Goal: Information Seeking & Learning: Check status

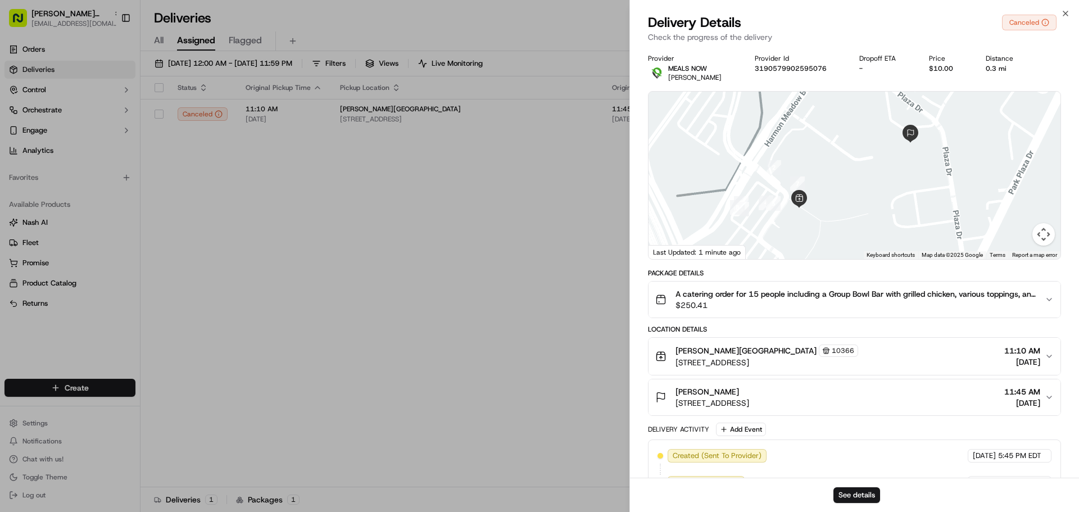
scroll to position [56, 0]
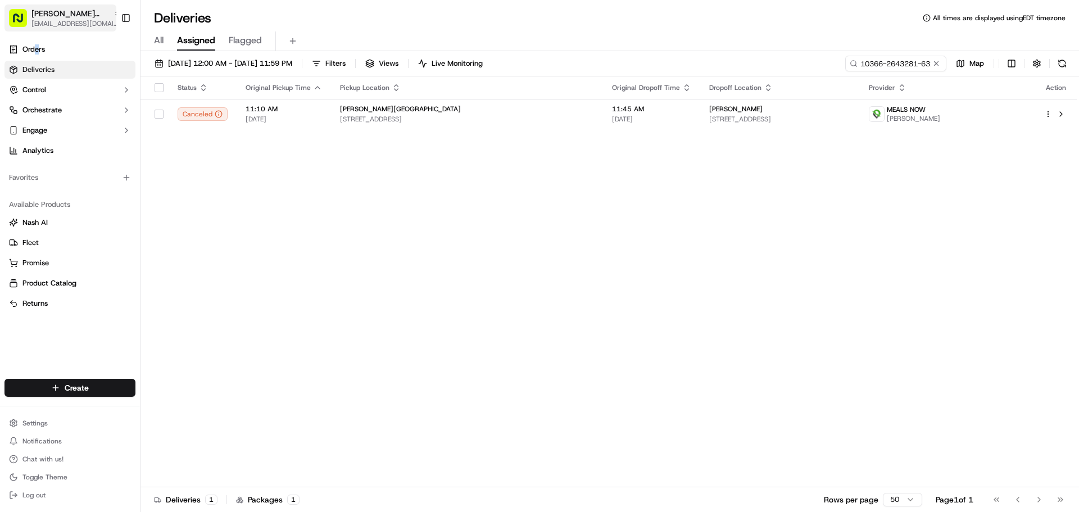
click at [51, 24] on span "[EMAIL_ADDRESS][DOMAIN_NAME]" at bounding box center [76, 23] width 90 height 9
type input "40th"
click at [157, 61] on span "Cava - 40th and Madison" at bounding box center [202, 58] width 116 height 10
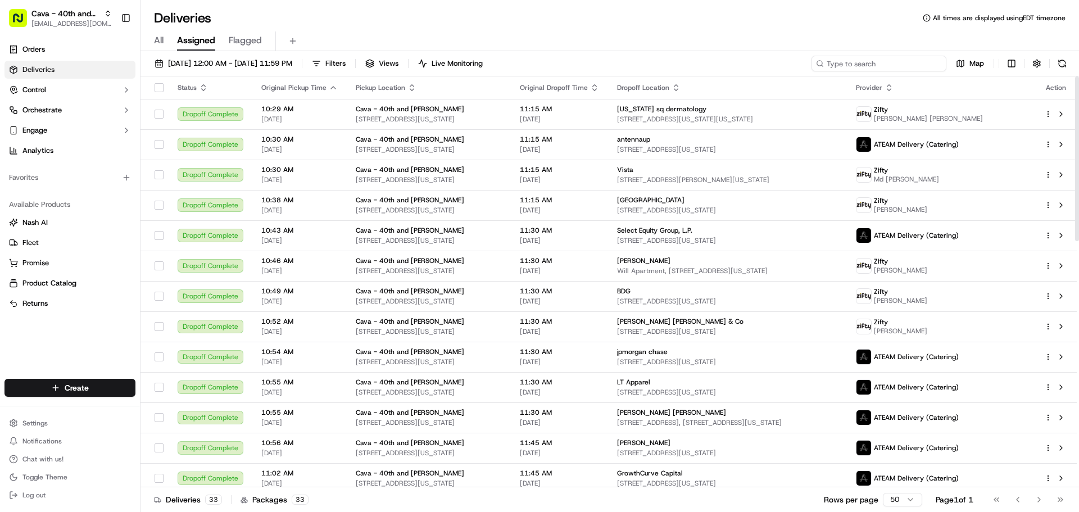
click at [886, 63] on input at bounding box center [879, 64] width 135 height 16
paste input "8645749"
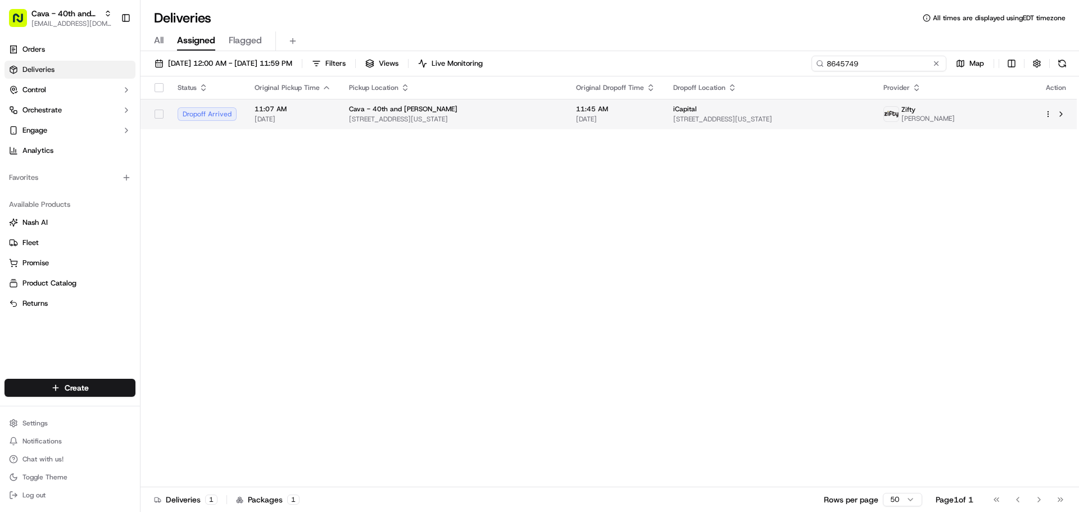
type input "8645749"
click at [699, 127] on td "iCapital 53 W 41st St fl 8, New York, NY 10036, USA" at bounding box center [769, 114] width 210 height 30
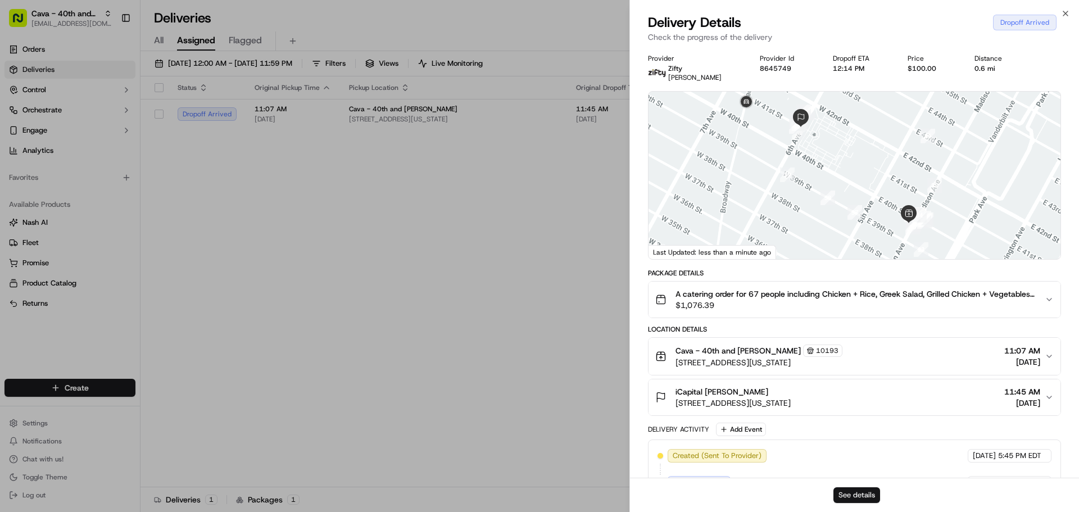
click at [852, 496] on button "See details" at bounding box center [856, 495] width 47 height 16
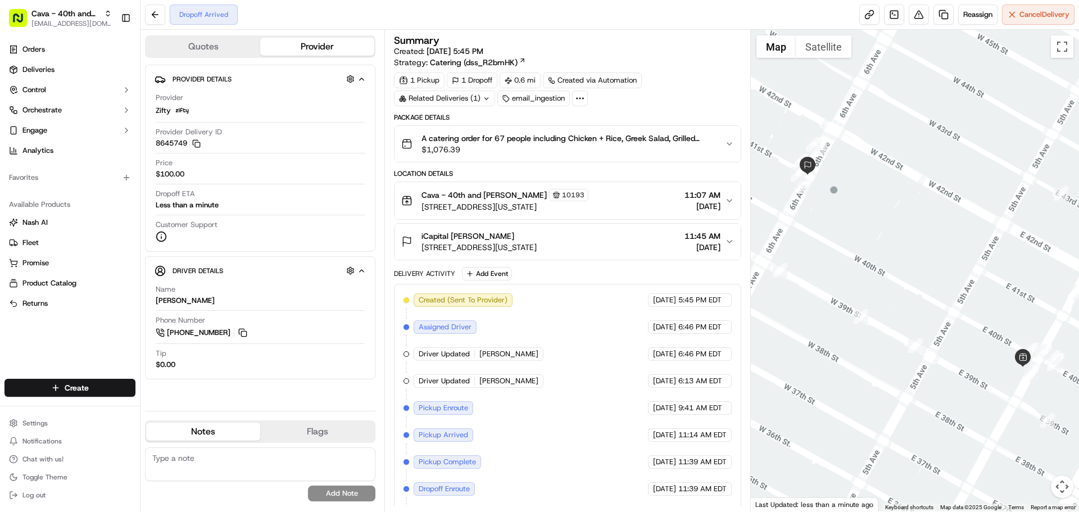
click at [182, 360] on div "Tip $0.00" at bounding box center [260, 358] width 209 height 21
click at [200, 355] on div "Tip $0.00" at bounding box center [260, 358] width 209 height 21
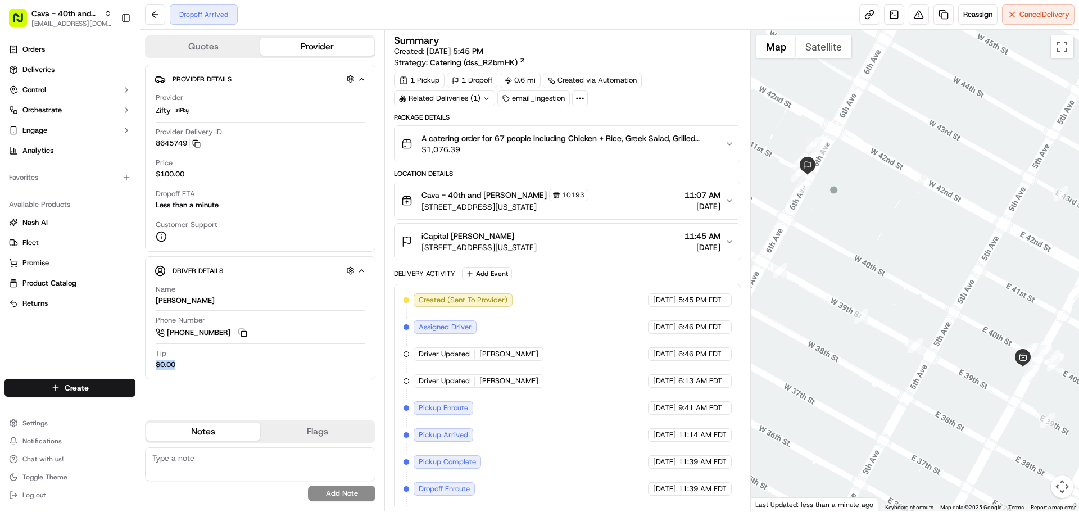
click at [200, 355] on div "Tip $0.00" at bounding box center [260, 358] width 209 height 21
click at [200, 358] on div "Tip $0.00" at bounding box center [260, 358] width 209 height 21
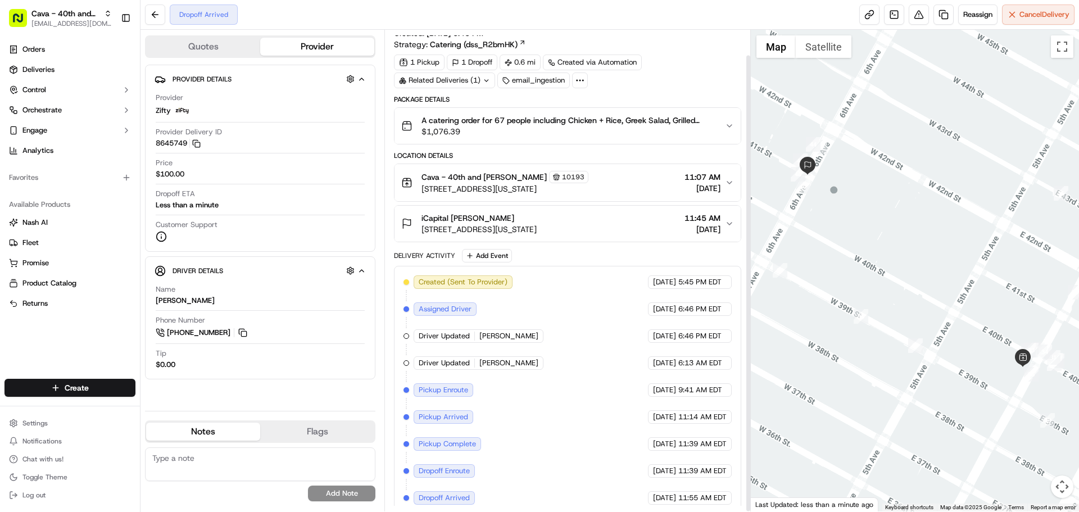
scroll to position [26, 0]
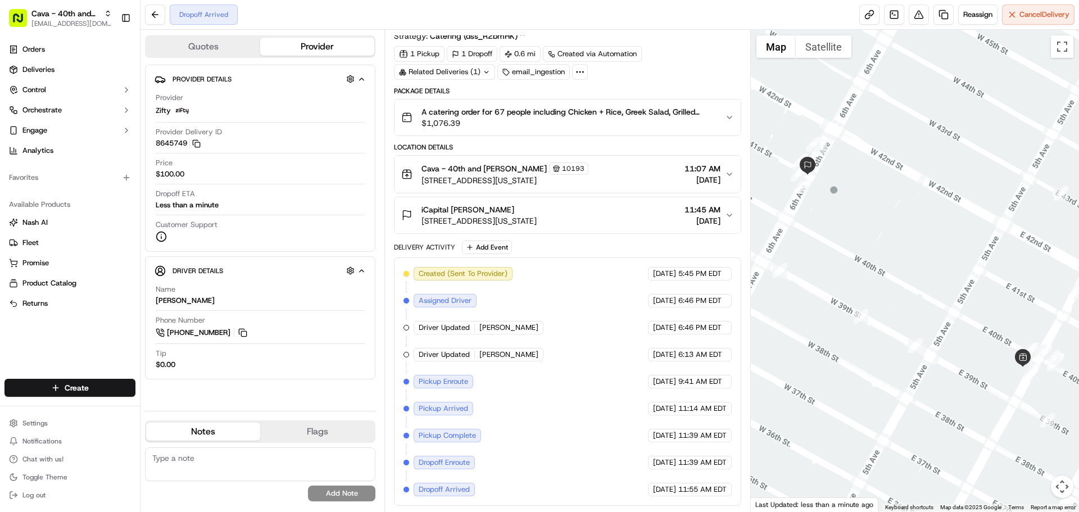
click at [537, 215] on div "iCapital Maya Feigenbaum" at bounding box center [478, 209] width 115 height 11
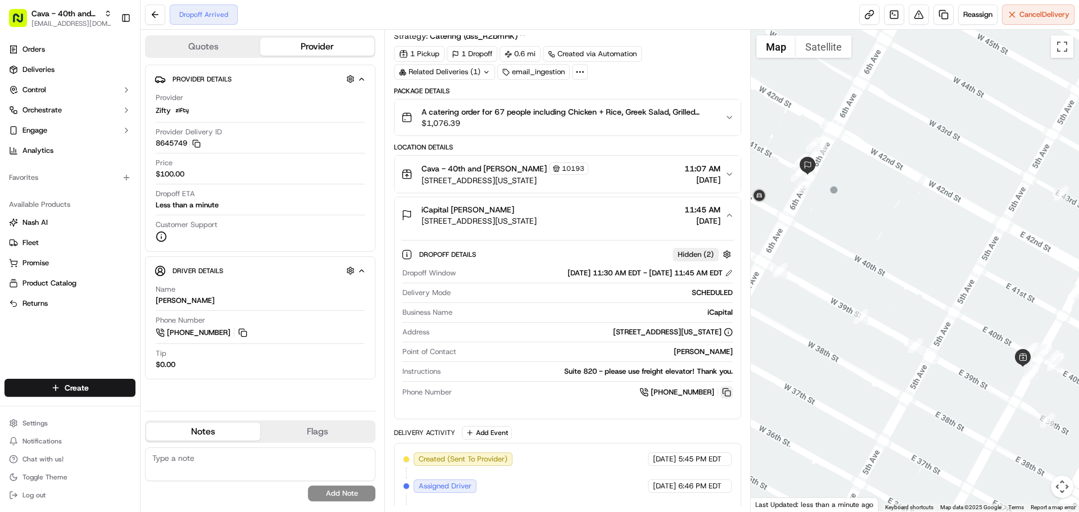
click at [725, 391] on button at bounding box center [726, 392] width 12 height 12
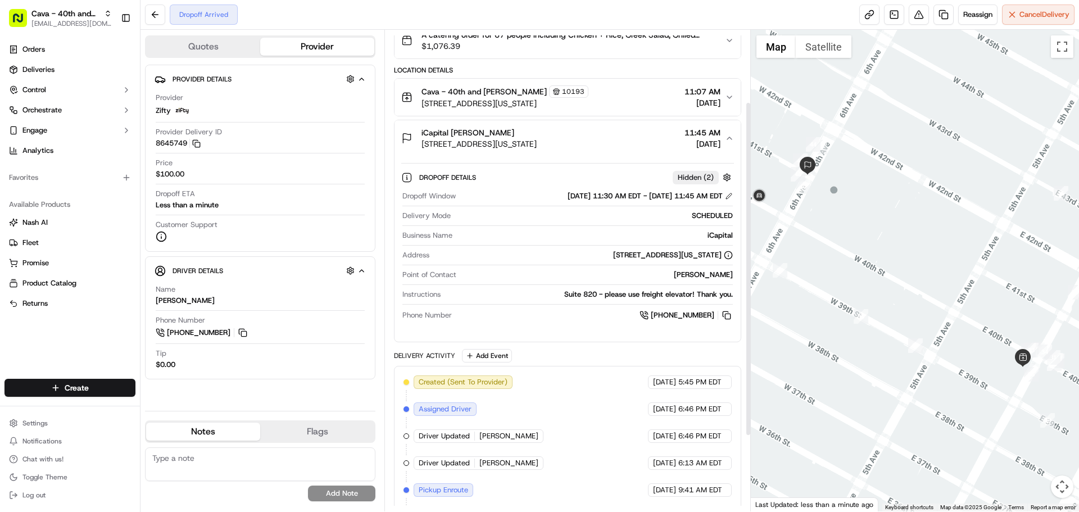
scroll to position [0, 0]
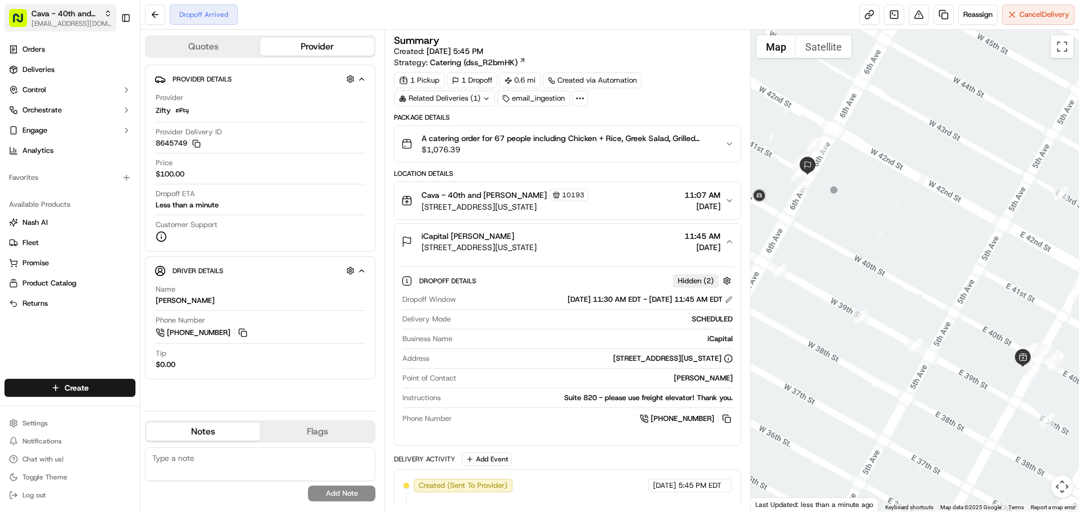
click at [65, 27] on span "blacdao@nashhelp.com" at bounding box center [71, 23] width 80 height 9
click at [169, 21] on input "Square USA" at bounding box center [209, 16] width 140 height 22
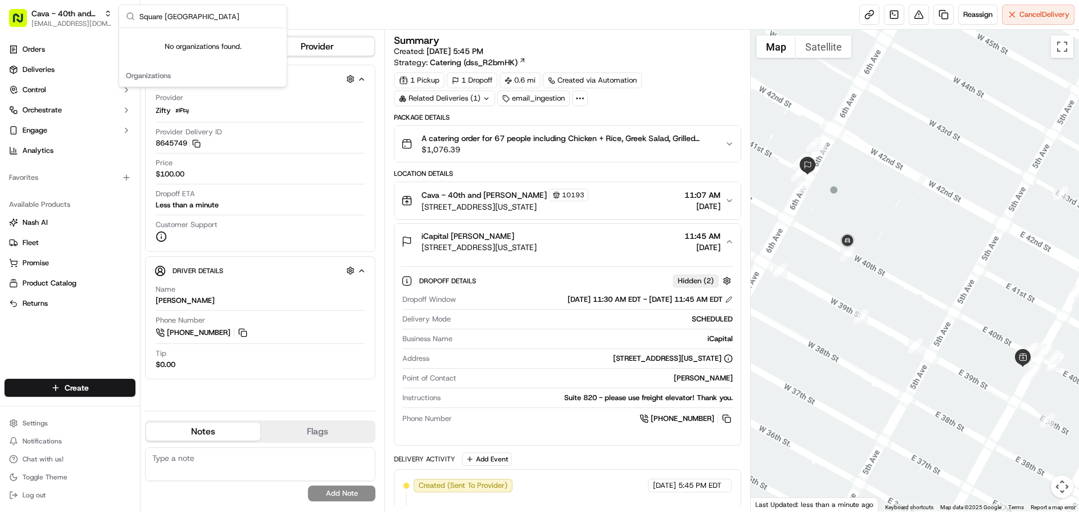
click at [169, 21] on input "Square USA" at bounding box center [209, 16] width 140 height 22
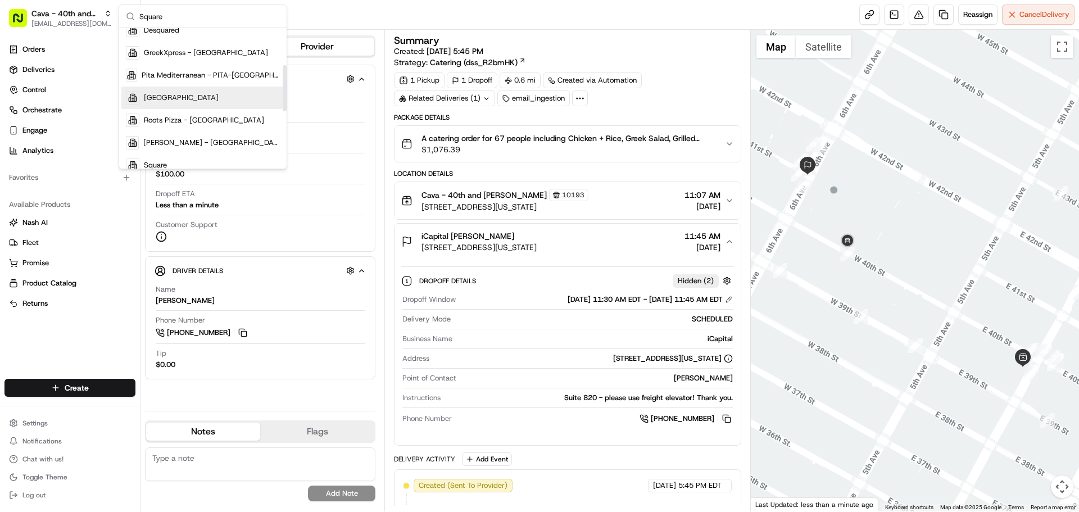
scroll to position [112, 0]
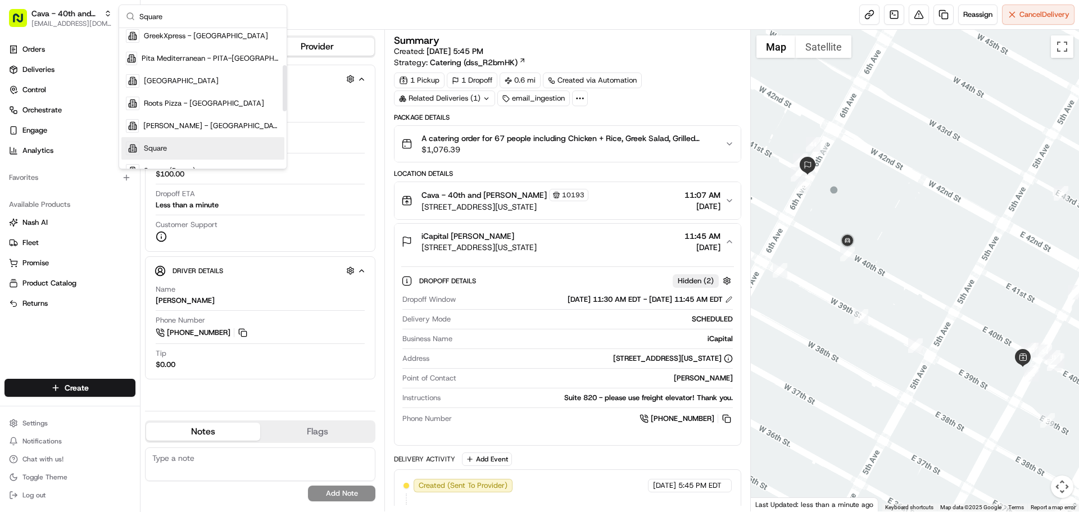
type input "Square"
click at [181, 146] on div "Square" at bounding box center [202, 148] width 163 height 22
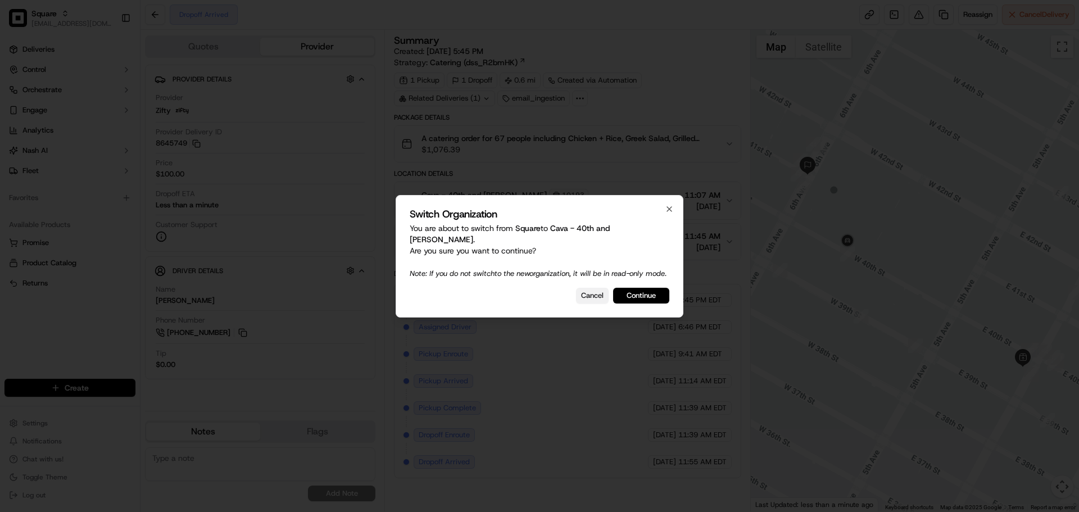
click at [595, 294] on button "Cancel" at bounding box center [592, 296] width 33 height 16
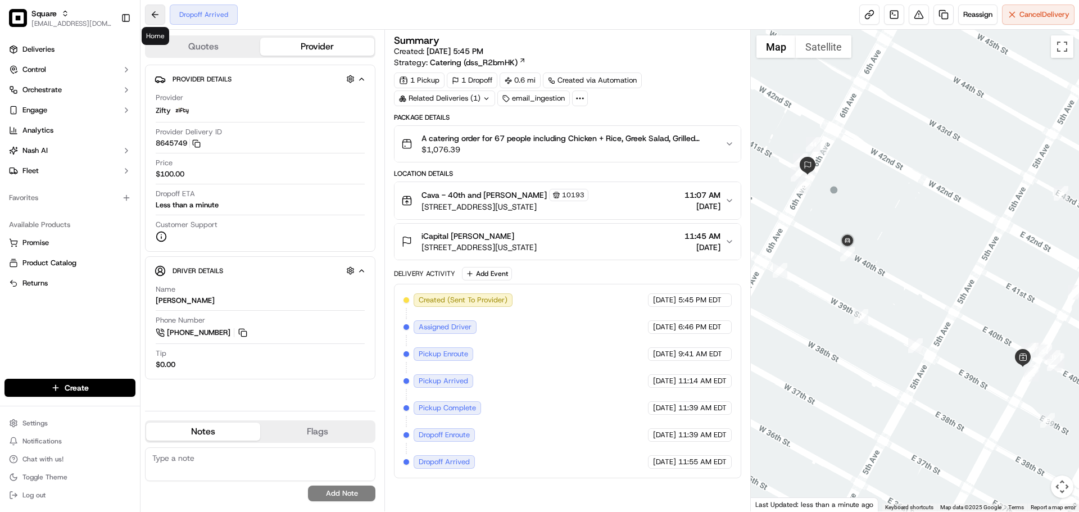
click at [147, 13] on button at bounding box center [155, 14] width 20 height 20
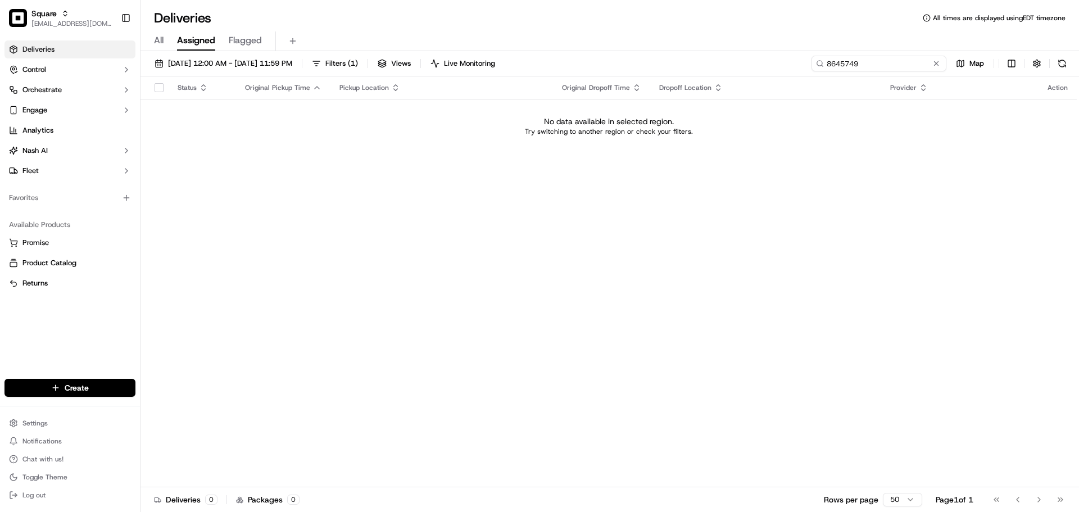
click at [890, 65] on input "8645749" at bounding box center [879, 64] width 135 height 16
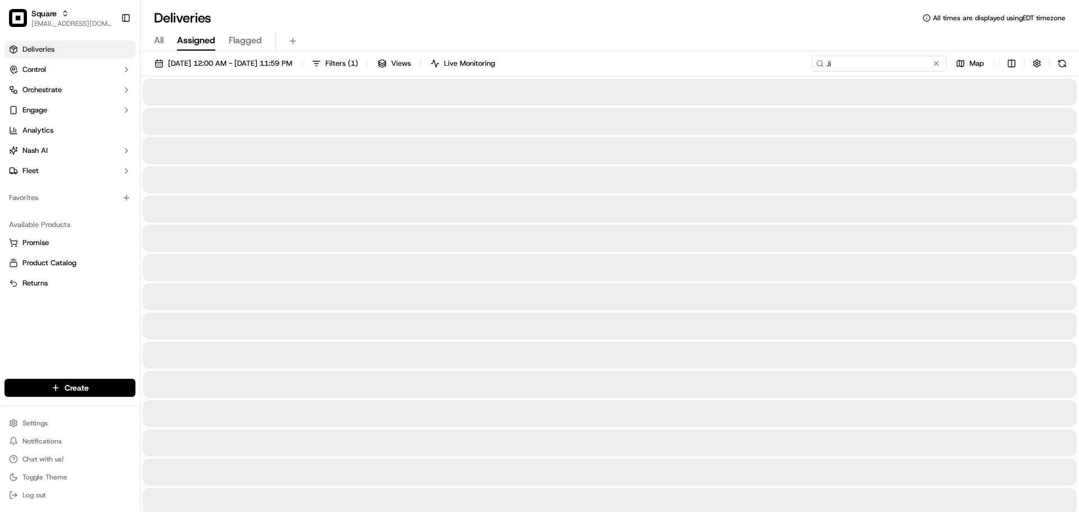
type input "J"
type input "Coffee"
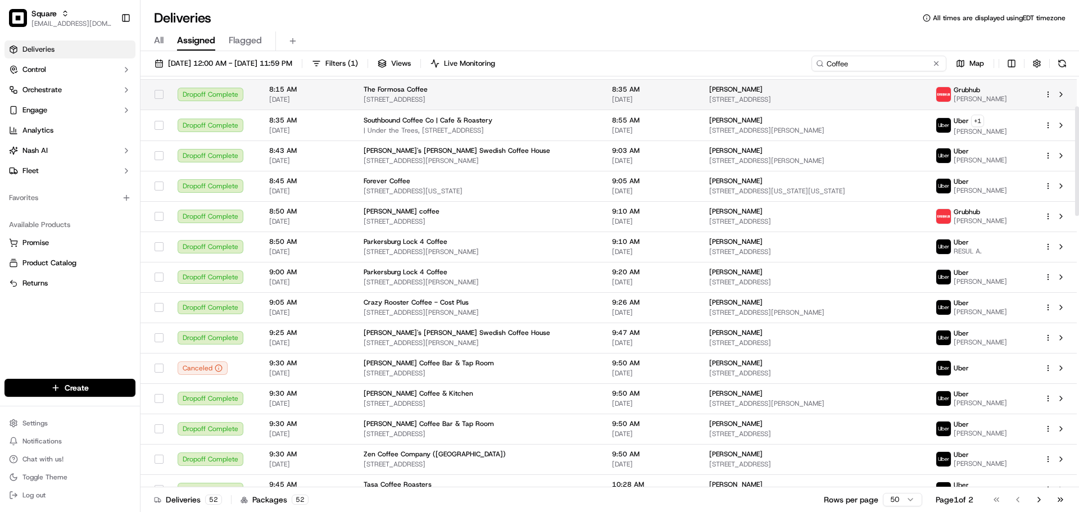
scroll to position [112, 0]
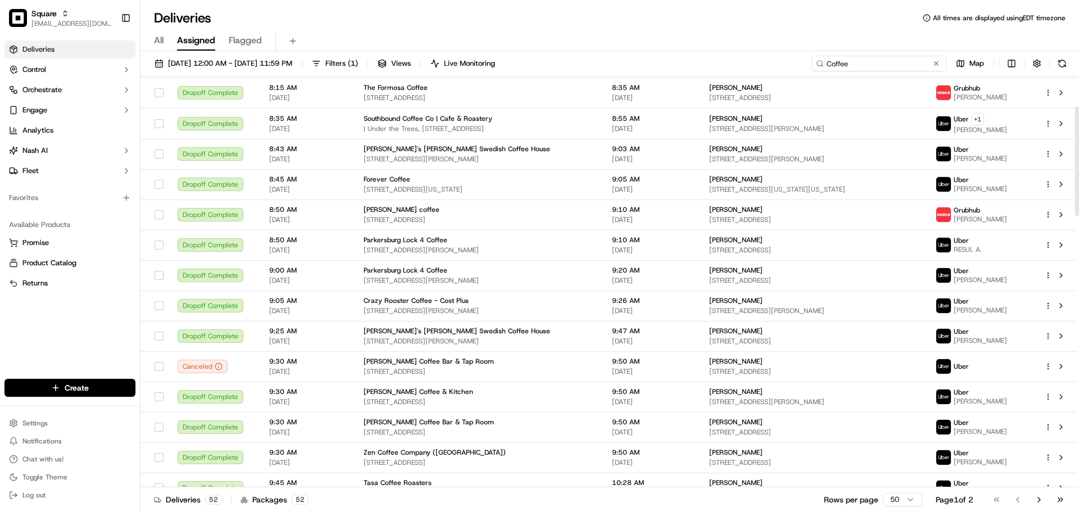
click at [882, 56] on input "Coffee" at bounding box center [879, 64] width 135 height 16
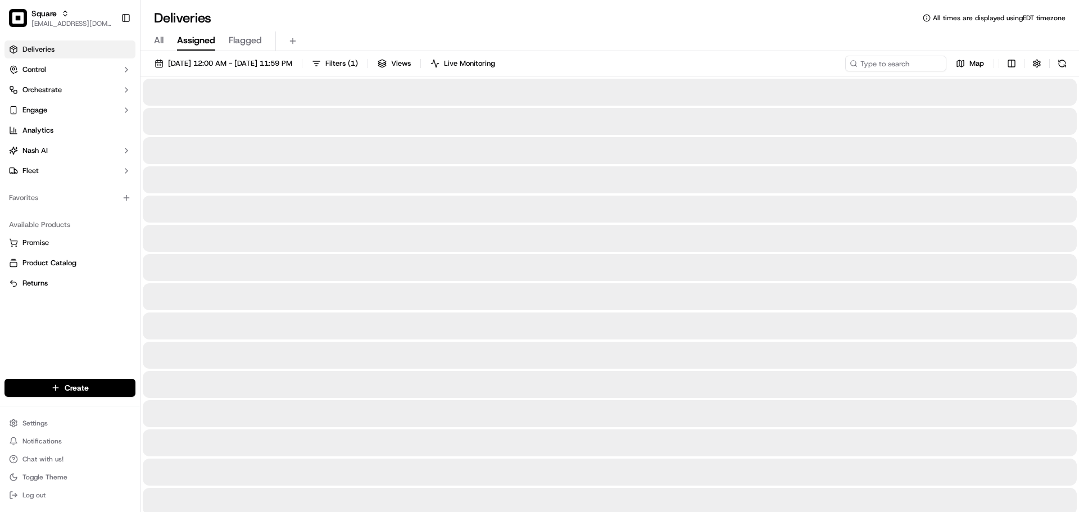
click at [636, 5] on div "Deliveries All times are displayed using EDT timezone All Assigned Flagged 09/1…" at bounding box center [609, 256] width 939 height 512
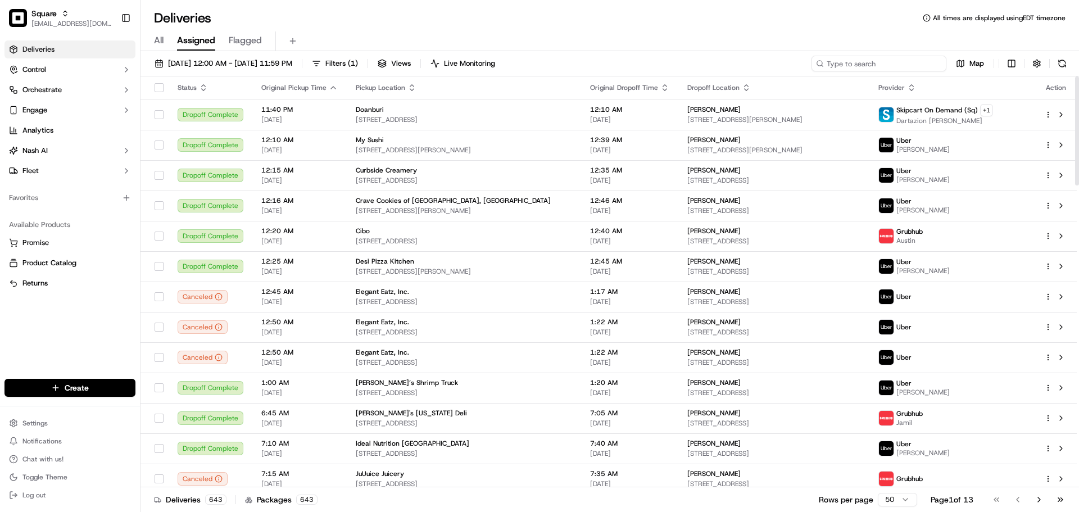
click at [883, 66] on input at bounding box center [879, 64] width 135 height 16
paste input "Kims Cafe"
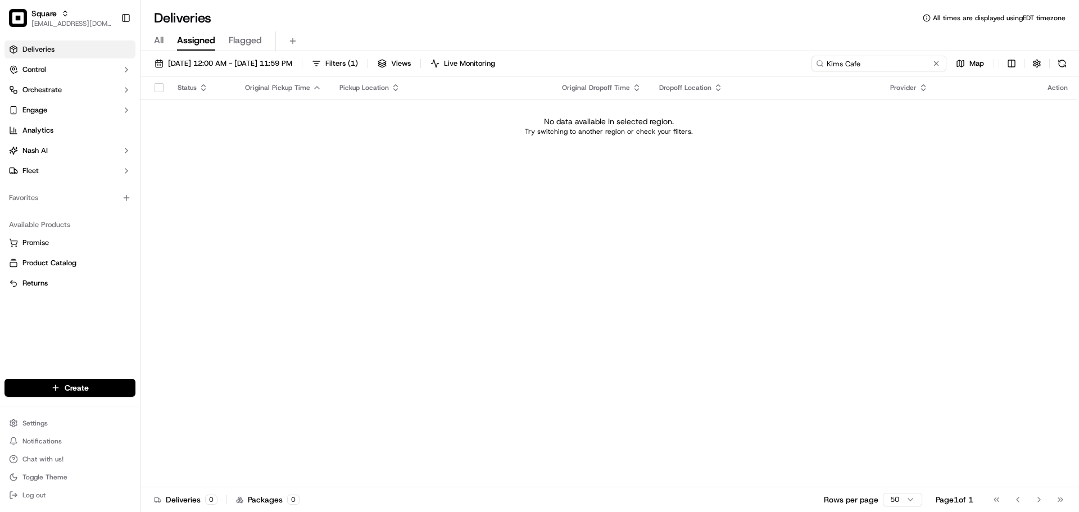
click at [842, 63] on input "Kims Cafe" at bounding box center [879, 64] width 135 height 16
click at [849, 67] on input "Kims Cafe" at bounding box center [879, 64] width 135 height 16
type input "Kims"
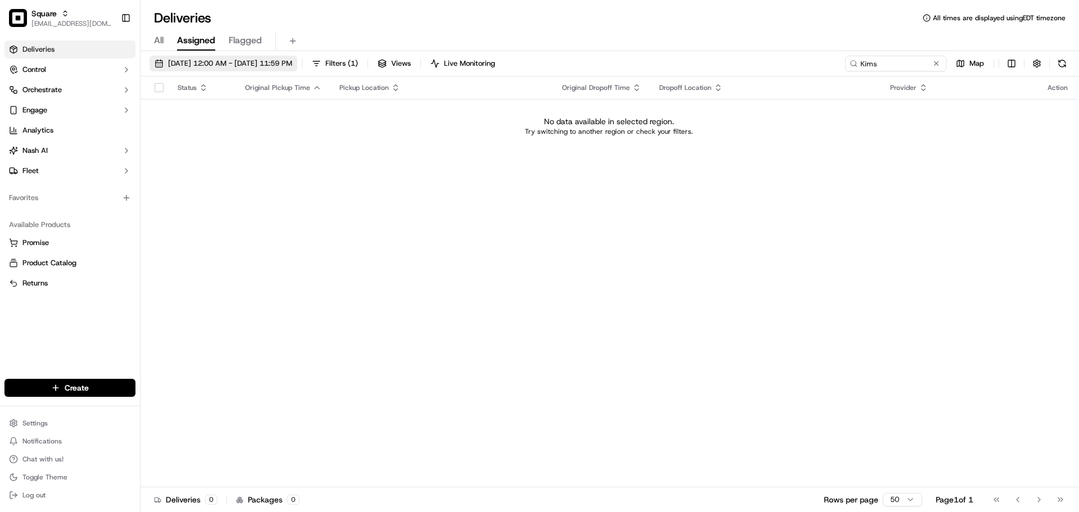
click at [292, 61] on span "09/16/2025 12:00 AM - 09/16/2025 11:59 PM" at bounding box center [230, 63] width 124 height 10
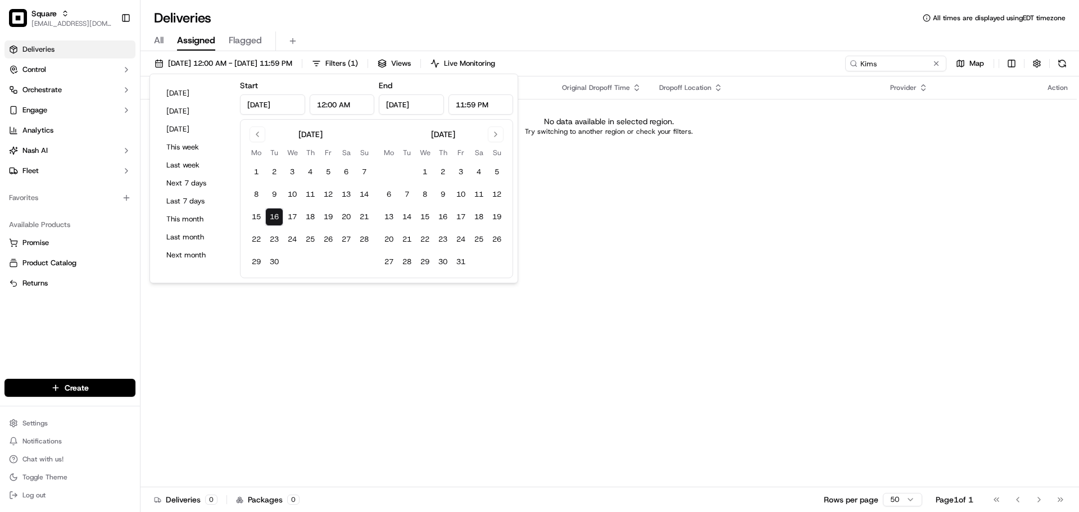
click at [574, 210] on div "Status Original Pickup Time Pickup Location Original Dropoff Time Dropoff Locat…" at bounding box center [608, 281] width 936 height 411
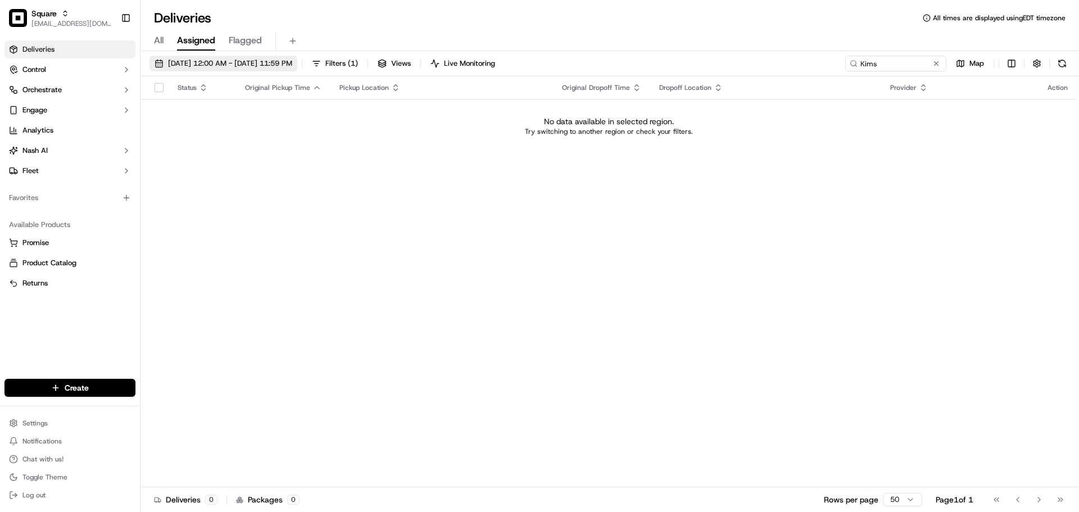
click at [251, 70] on button "09/16/2025 12:00 AM - 09/16/2025 11:59 PM" at bounding box center [223, 64] width 148 height 16
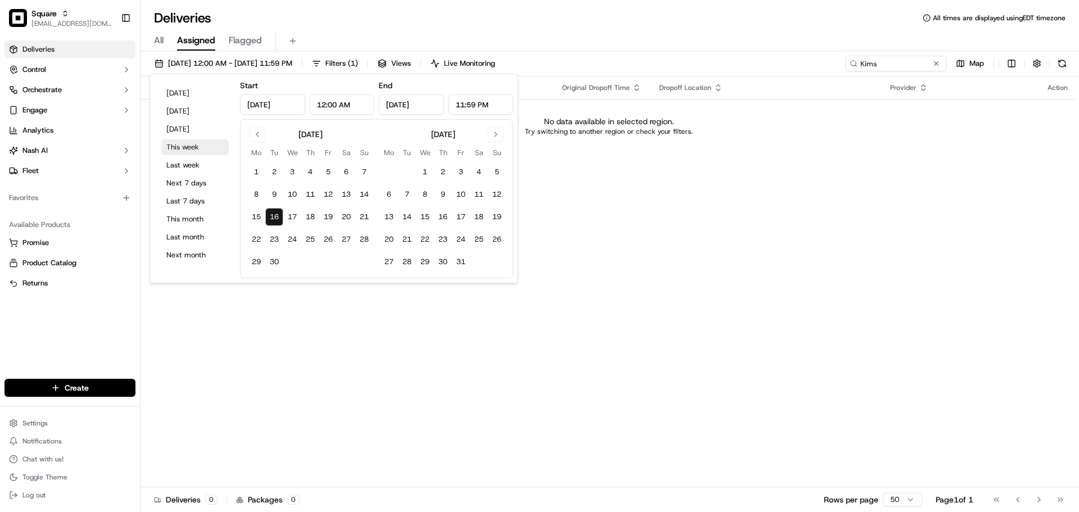
click at [211, 143] on button "This week" at bounding box center [194, 147] width 67 height 16
type input "Sep 15, 2025"
type input "Sep 21, 2025"
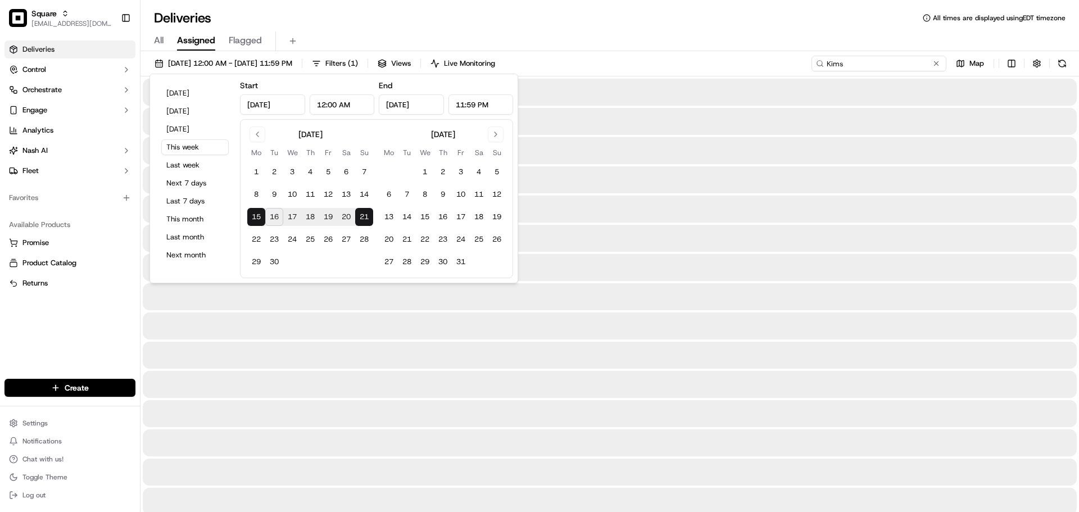
click at [899, 62] on input "Kims" at bounding box center [879, 64] width 135 height 16
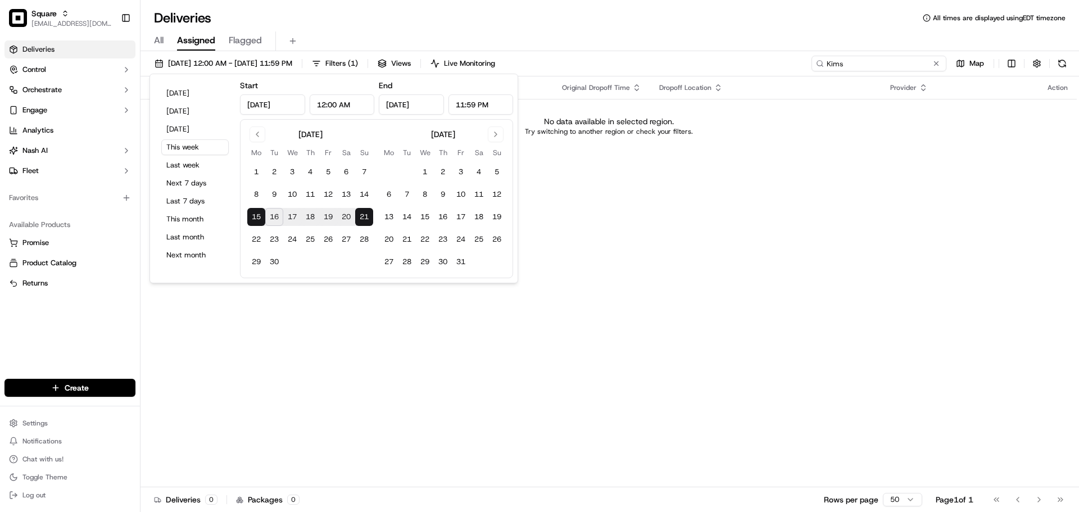
click at [899, 62] on input "Kims" at bounding box center [879, 64] width 135 height 16
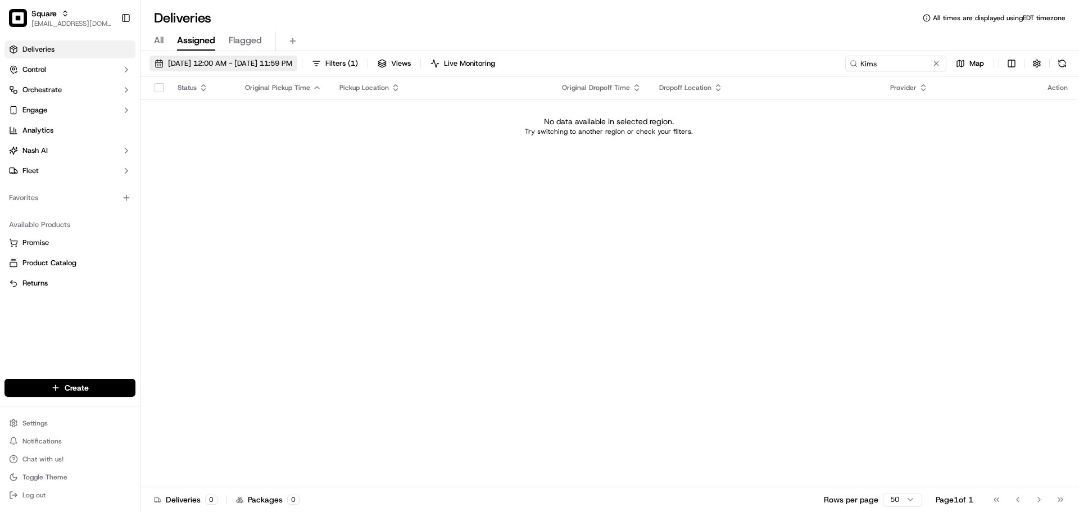
click at [288, 65] on span "09/15/2025 12:00 AM - 09/21/2025 11:59 PM" at bounding box center [230, 63] width 124 height 10
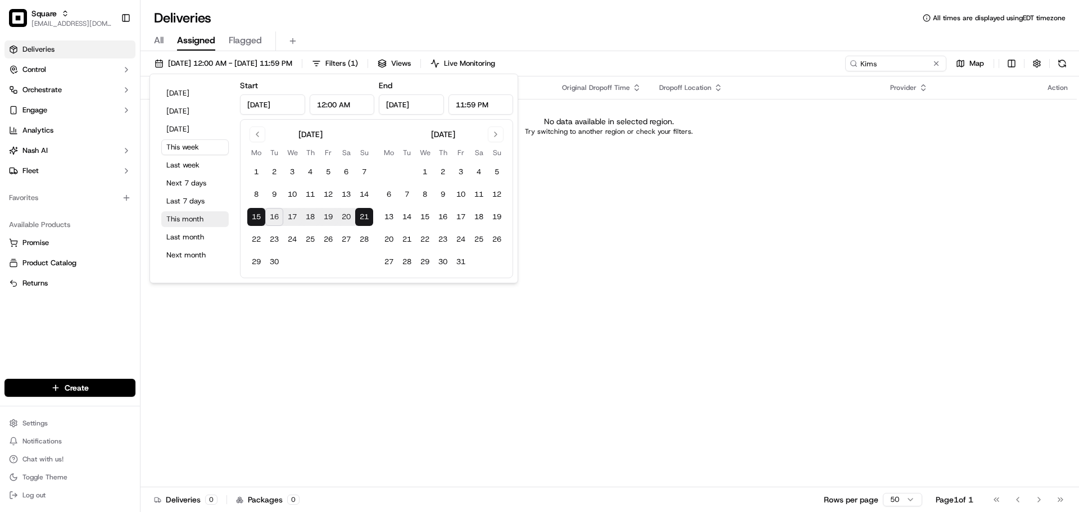
click at [189, 219] on button "This month" at bounding box center [194, 219] width 67 height 16
type input "Sep 1, 2025"
type input "Sep 30, 2025"
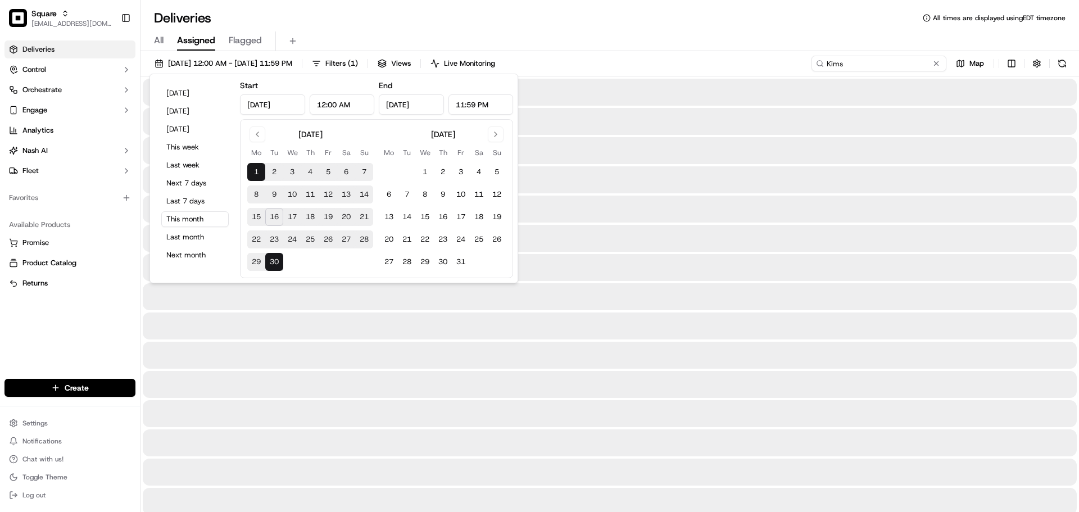
click at [859, 61] on input "Kims" at bounding box center [879, 64] width 135 height 16
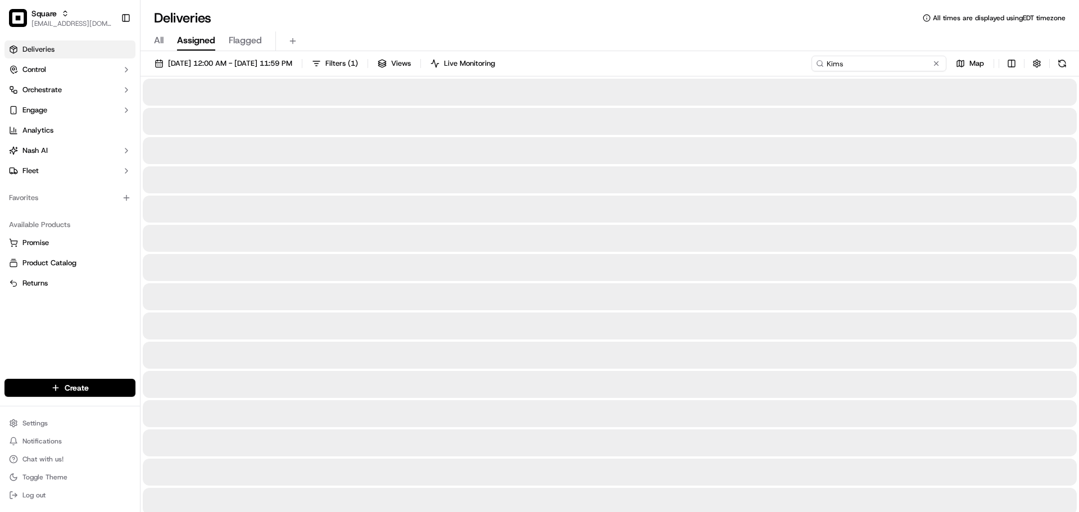
click at [859, 61] on input "Kims" at bounding box center [879, 64] width 135 height 16
paste input "237565880"
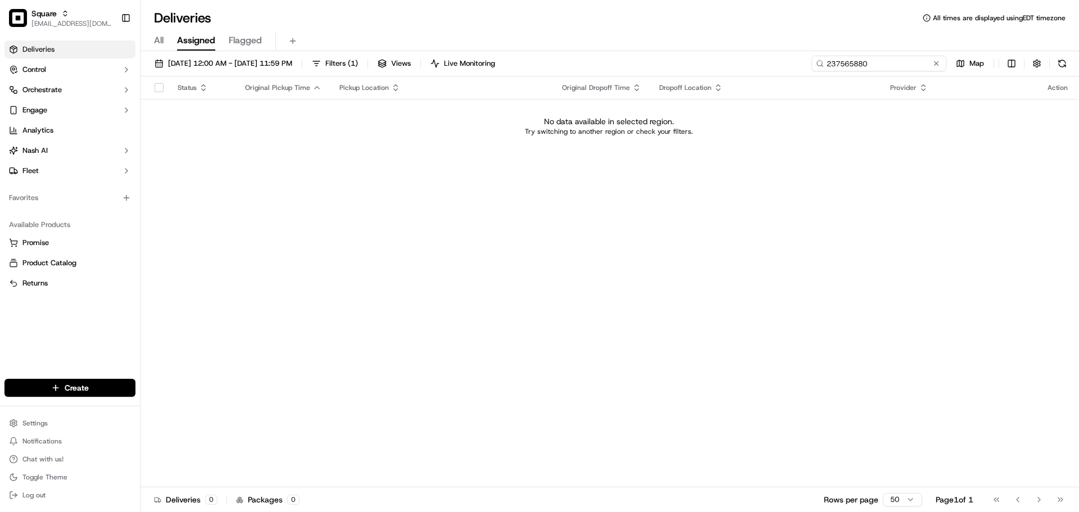
click at [891, 67] on input "237565880" at bounding box center [879, 64] width 135 height 16
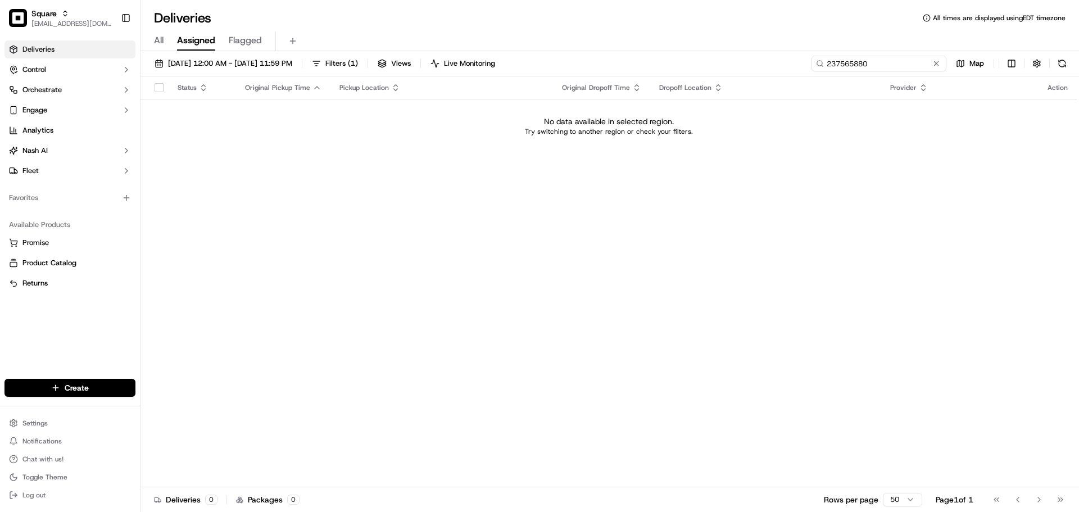
click at [891, 67] on input "237565880" at bounding box center [879, 64] width 135 height 16
click at [871, 61] on input "237565880" at bounding box center [879, 64] width 135 height 16
click at [880, 66] on input "Jasmine Murphy" at bounding box center [879, 64] width 135 height 16
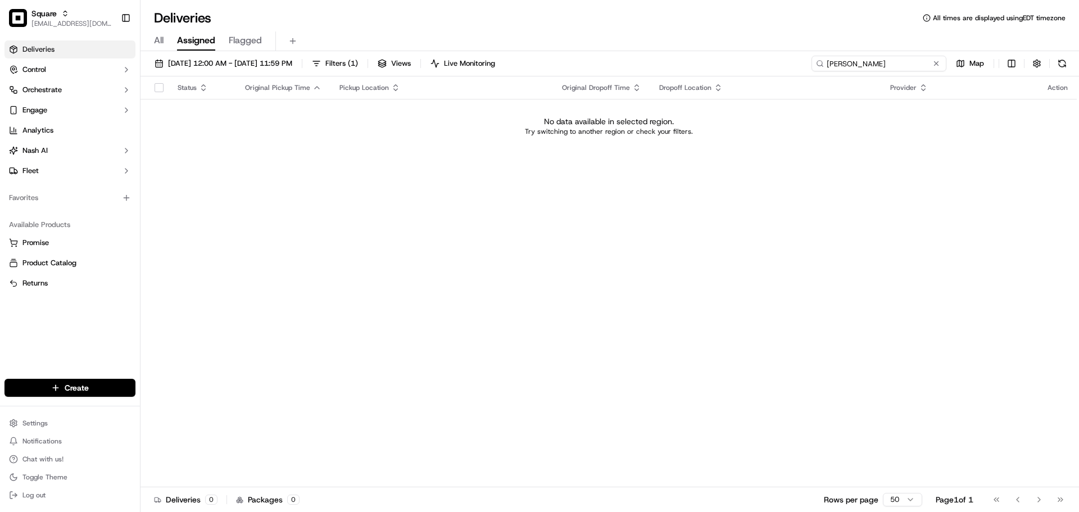
click at [880, 66] on input "Jasmine Murphy" at bounding box center [879, 64] width 135 height 16
click at [887, 60] on input "Jasmine Murphy" at bounding box center [879, 64] width 135 height 16
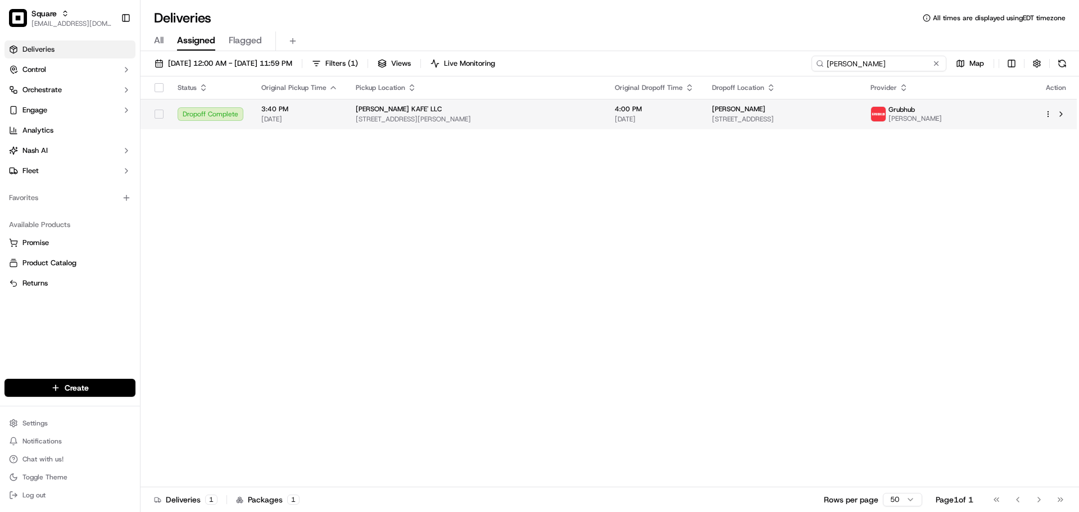
type input "Jasmine Murphy"
click at [674, 118] on span "09/13/2025" at bounding box center [654, 119] width 79 height 9
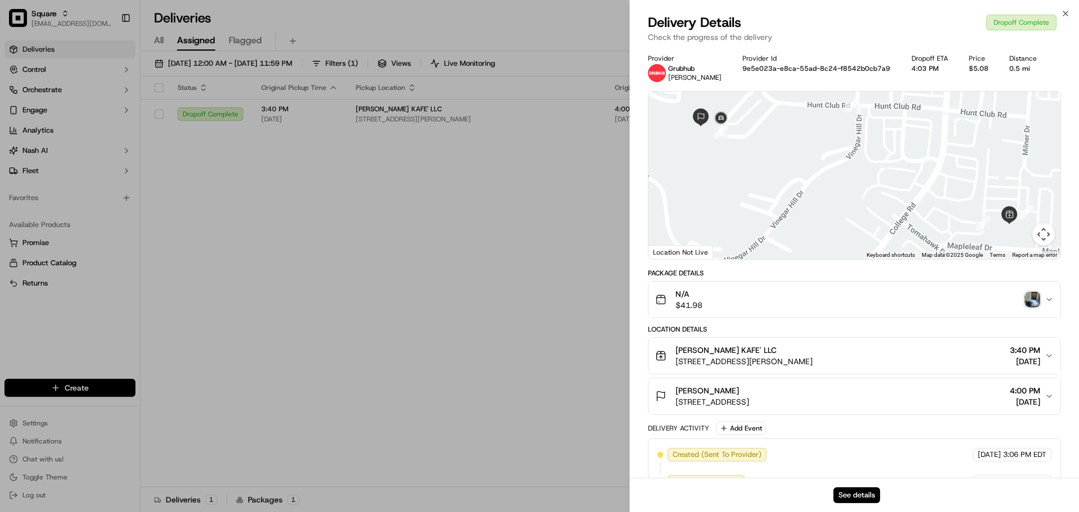
click at [856, 486] on div "See details" at bounding box center [854, 495] width 449 height 34
click at [857, 494] on button "See details" at bounding box center [856, 495] width 47 height 16
drag, startPoint x: 740, startPoint y: 388, endPoint x: 671, endPoint y: 388, distance: 69.1
click at [671, 388] on div "Jasmine Murphy 5939 W Friendly Ave #18e, Greensboro, NC 27410, USA" at bounding box center [702, 396] width 94 height 22
copy span "Jasmine Murphy"
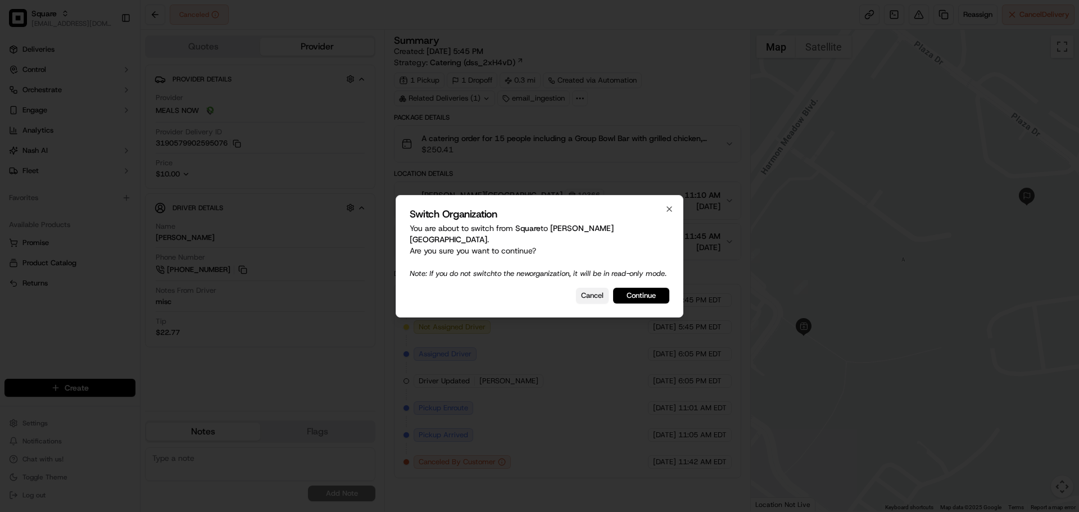
click at [586, 295] on button "Cancel" at bounding box center [592, 296] width 33 height 16
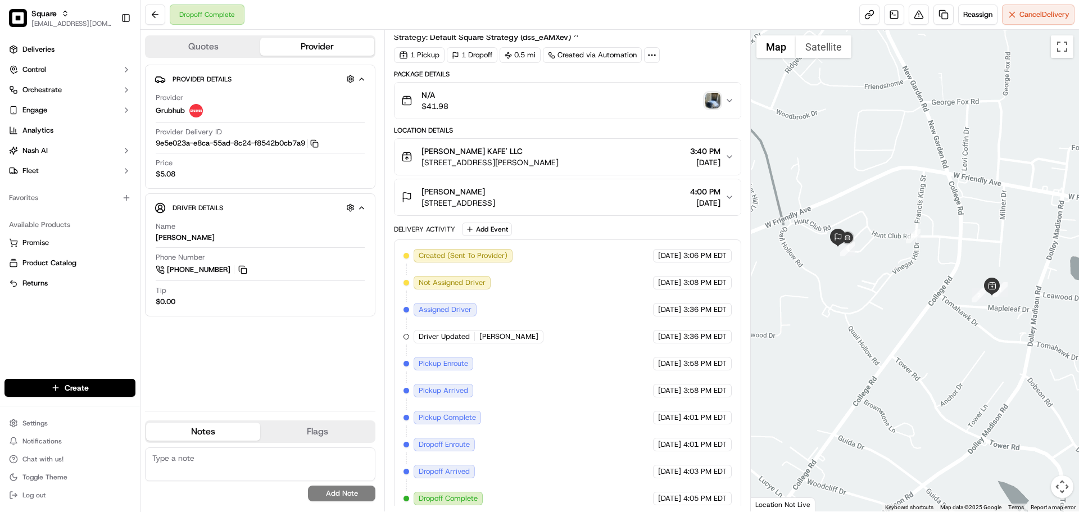
scroll to position [40, 0]
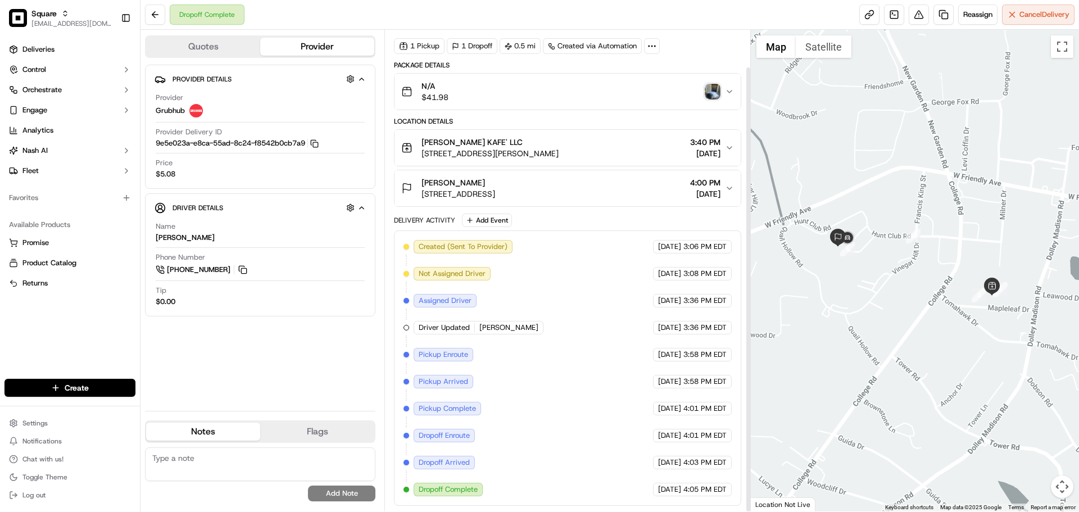
click at [705, 84] on div "button" at bounding box center [713, 92] width 16 height 16
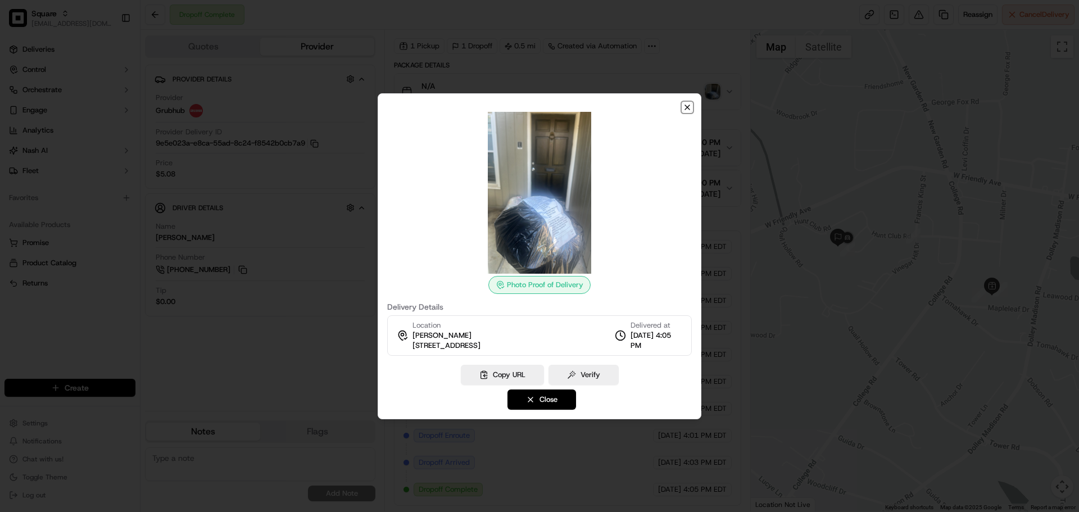
click at [687, 103] on icon "button" at bounding box center [687, 107] width 9 height 9
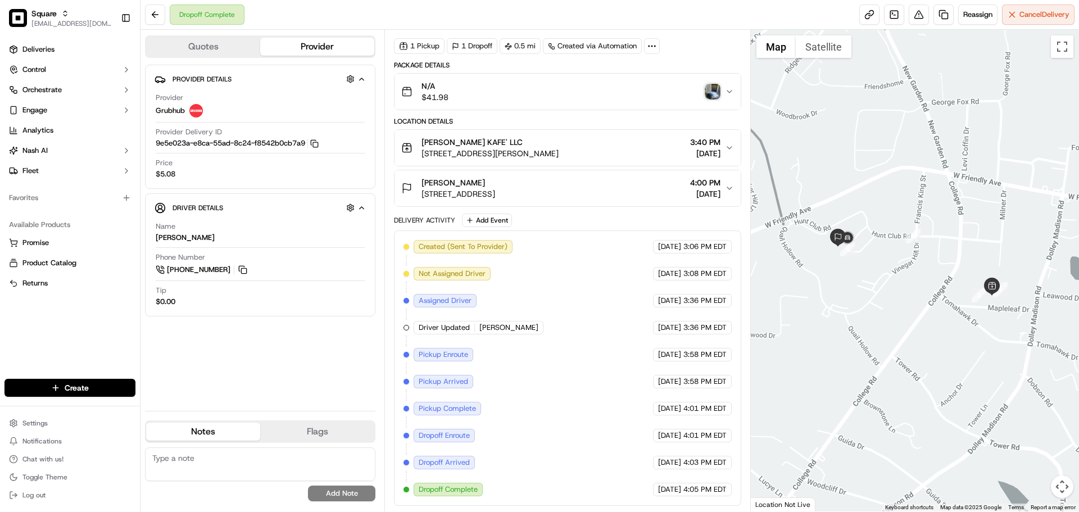
click at [710, 98] on img "button" at bounding box center [713, 92] width 16 height 16
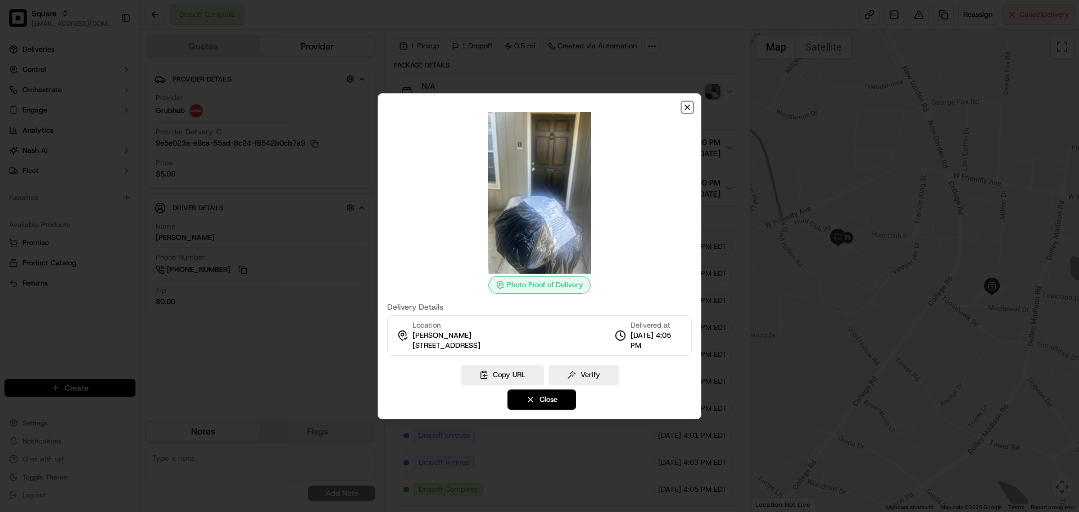
click at [690, 107] on icon "button" at bounding box center [687, 107] width 9 height 9
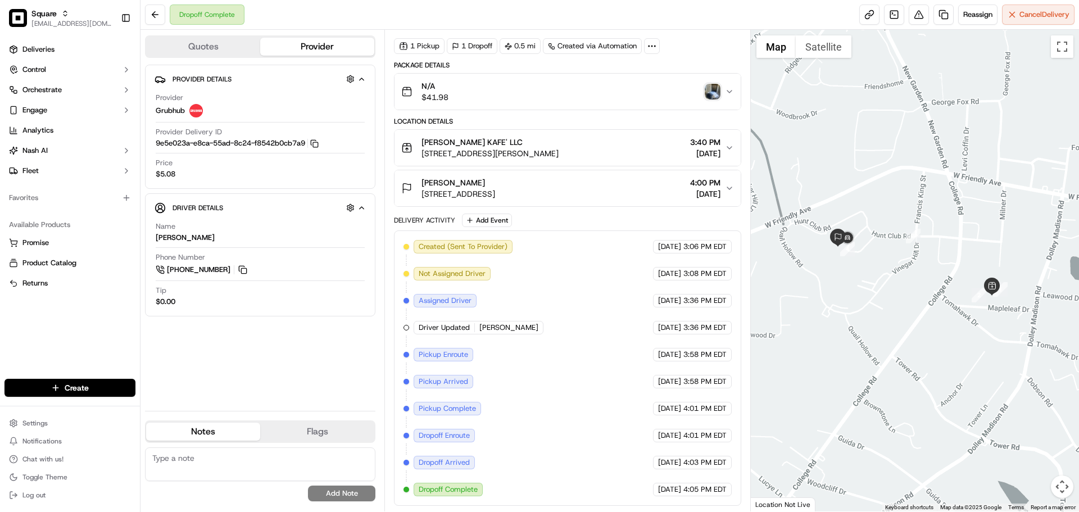
click at [712, 92] on img "button" at bounding box center [713, 92] width 16 height 16
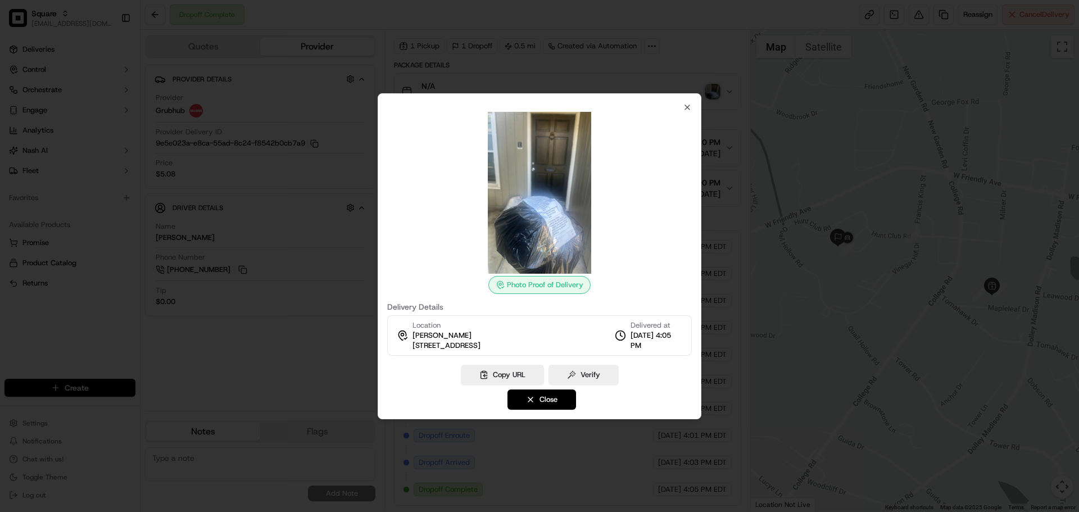
click at [563, 233] on img at bounding box center [540, 193] width 162 height 162
click at [529, 377] on button "Copy URL" at bounding box center [502, 375] width 83 height 20
click at [688, 58] on div at bounding box center [539, 256] width 1079 height 512
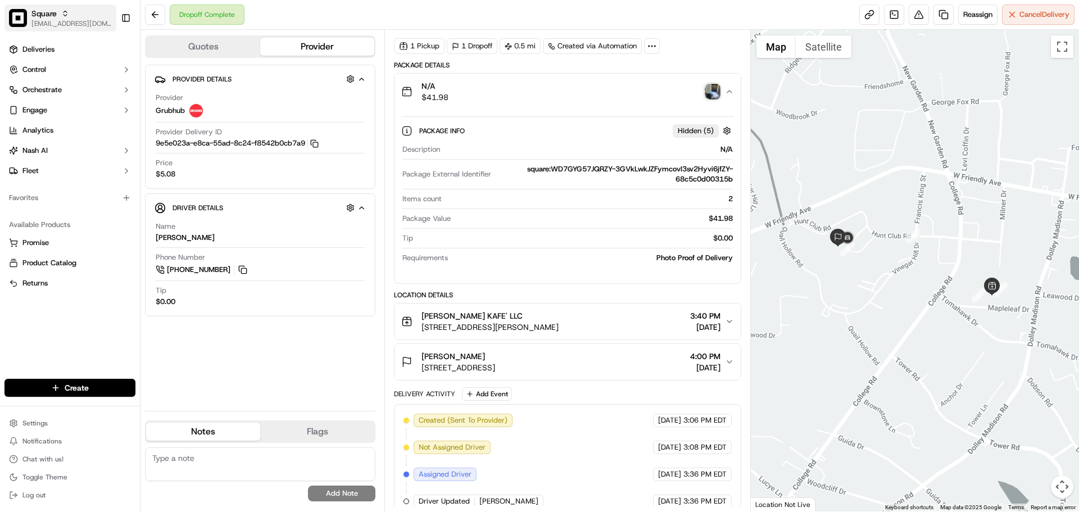
click at [71, 20] on span "blacdao@nashhelp.com" at bounding box center [71, 23] width 80 height 9
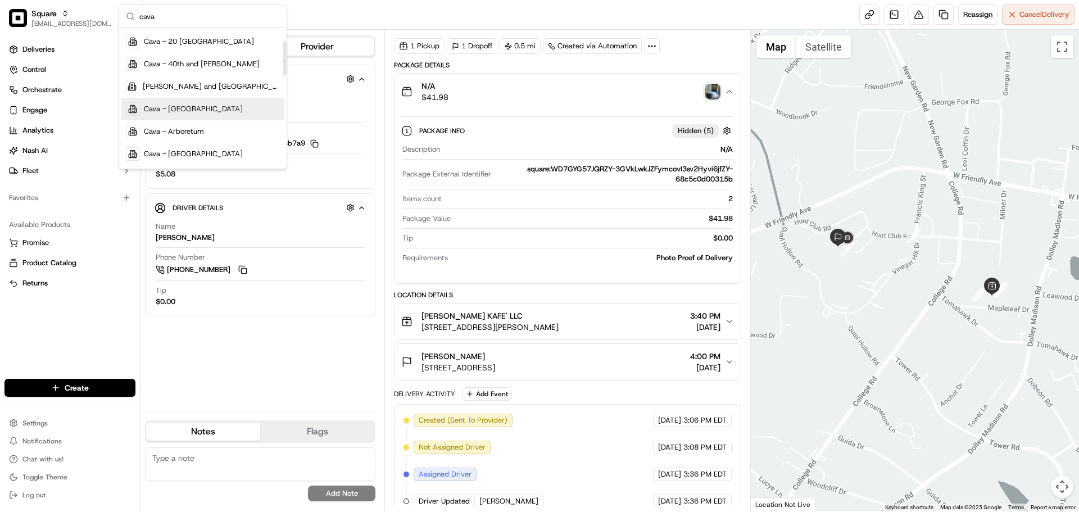
type input "cava"
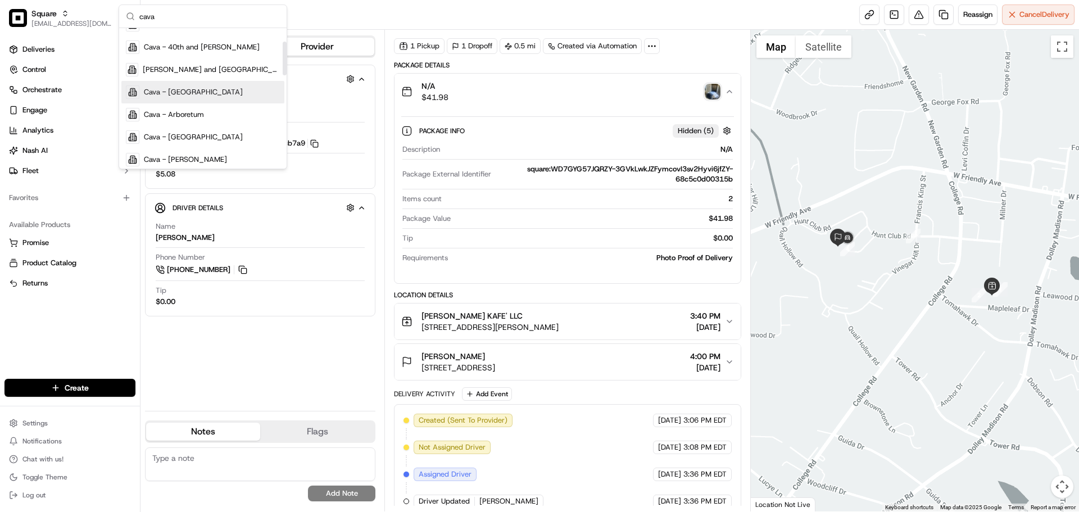
click at [222, 97] on div "Cava - Alexandria" at bounding box center [202, 92] width 163 height 22
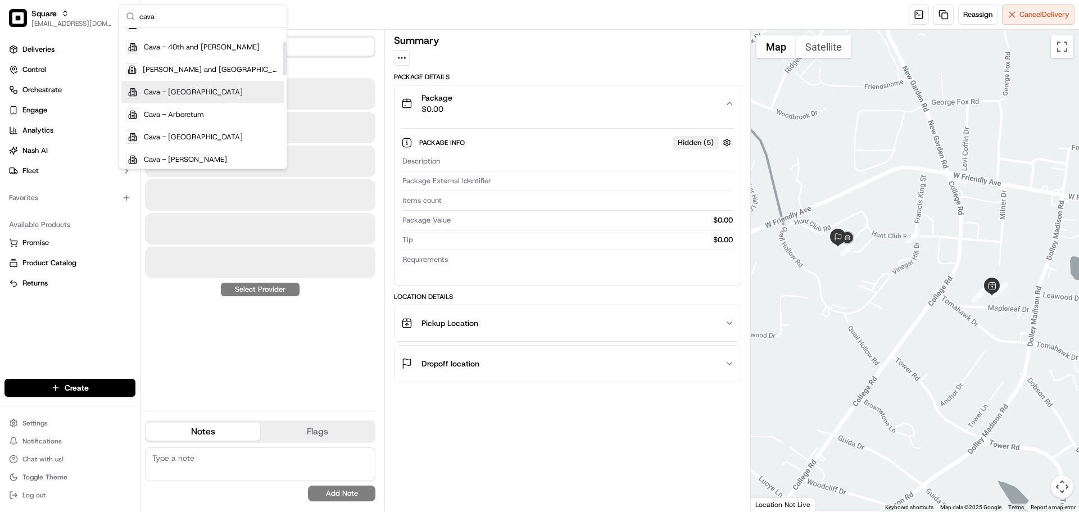
scroll to position [0, 0]
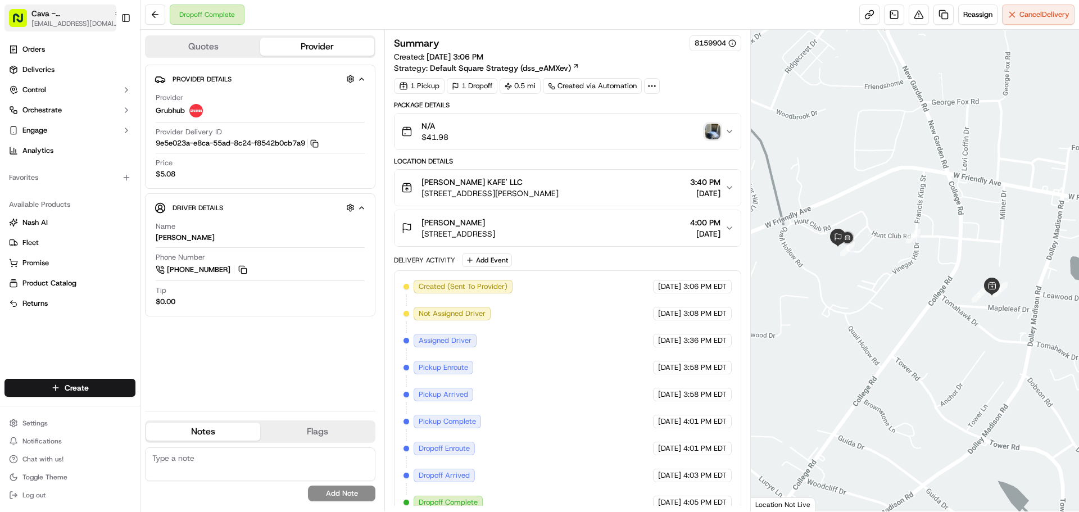
click at [67, 15] on span "Cava - Alexandria" at bounding box center [70, 13] width 78 height 11
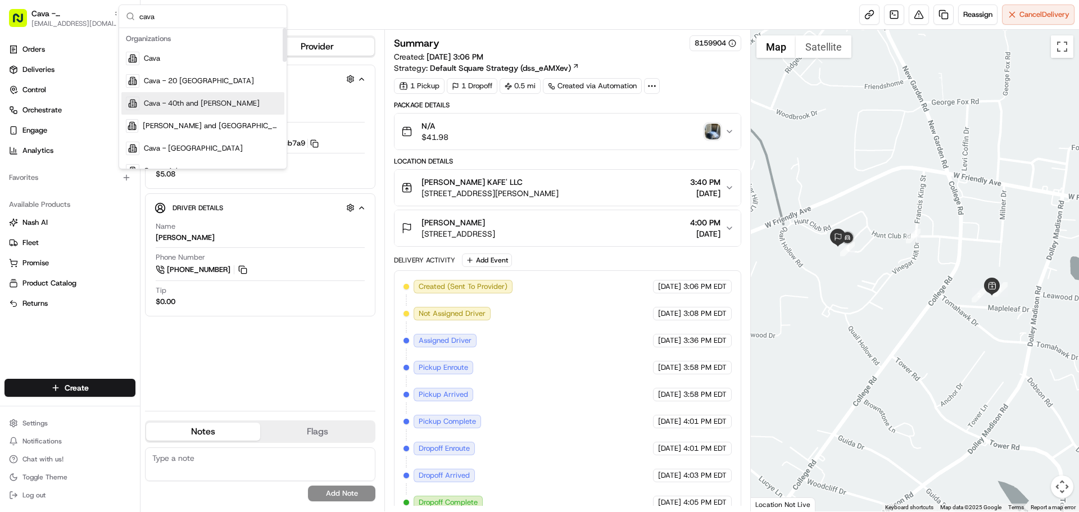
type input "cava"
click at [189, 102] on span "Cava - 40th and Madison" at bounding box center [202, 103] width 116 height 10
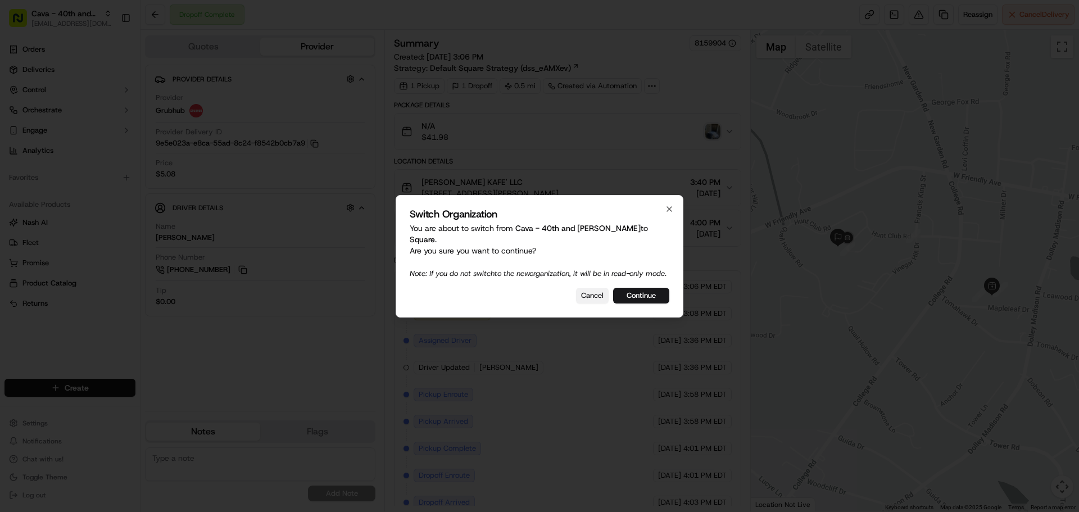
click at [597, 294] on button "Cancel" at bounding box center [592, 296] width 33 height 16
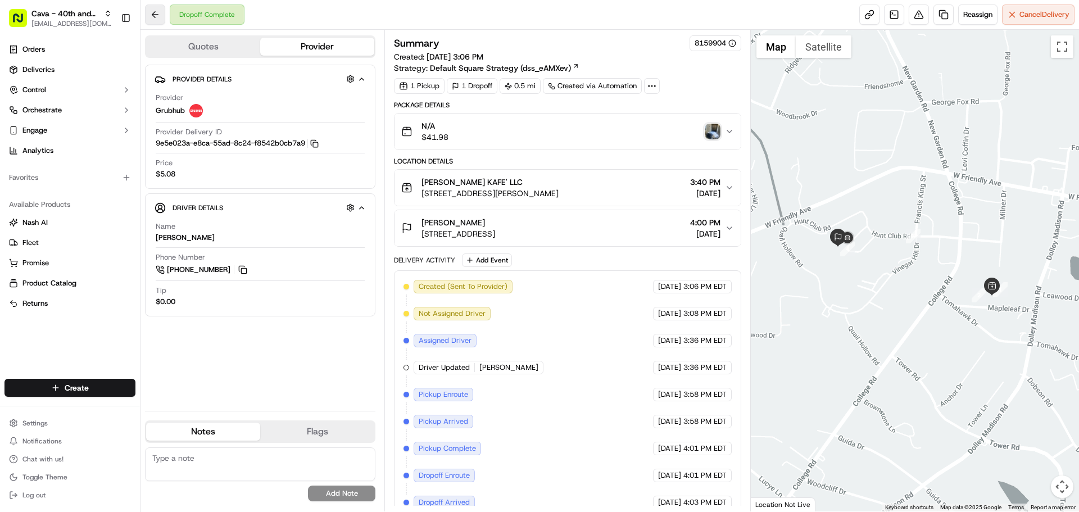
click at [153, 10] on button at bounding box center [155, 14] width 20 height 20
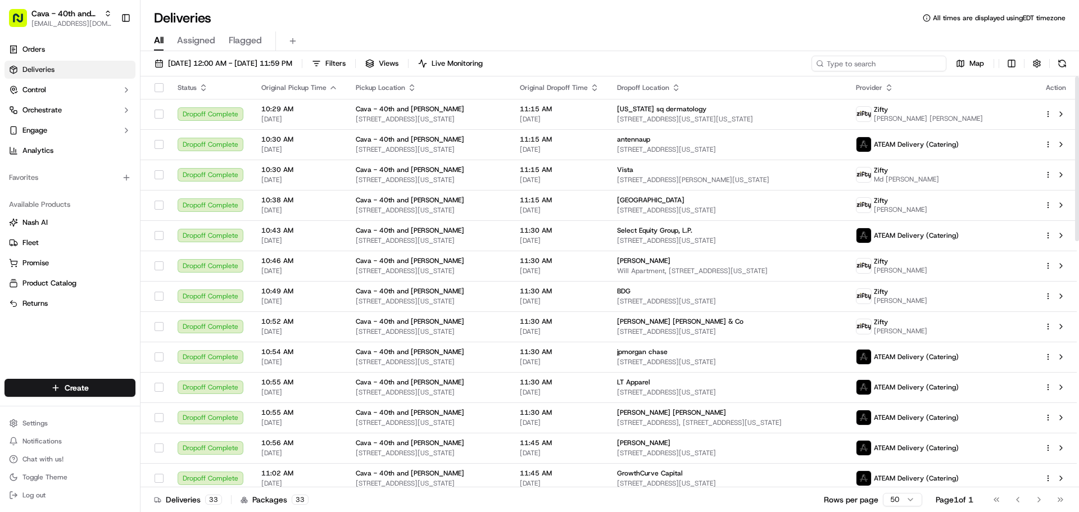
click at [874, 62] on input at bounding box center [879, 64] width 135 height 16
paste input "8645749"
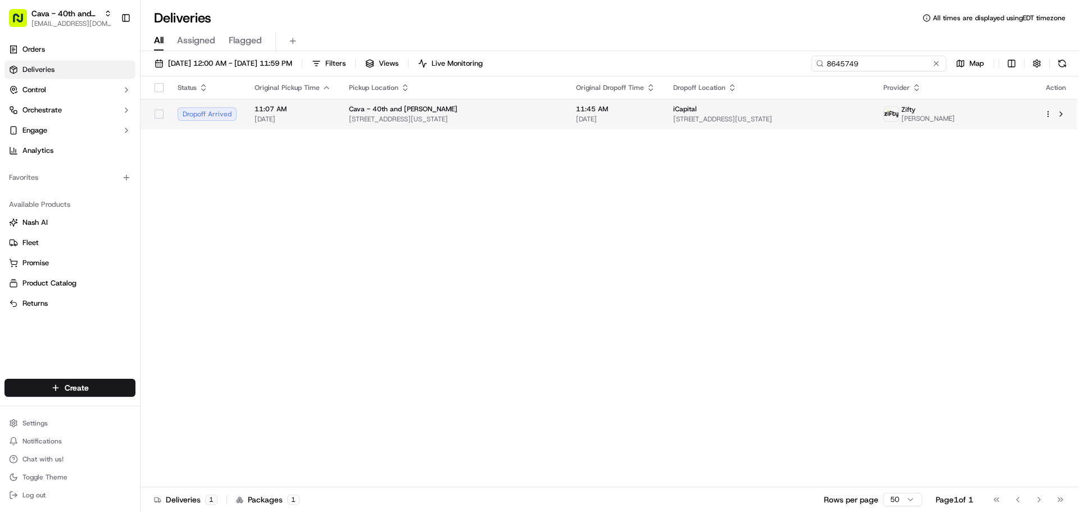
type input "8645749"
click at [558, 117] on span "280 Madison Ave, New York, NY 10016, USA" at bounding box center [453, 119] width 209 height 9
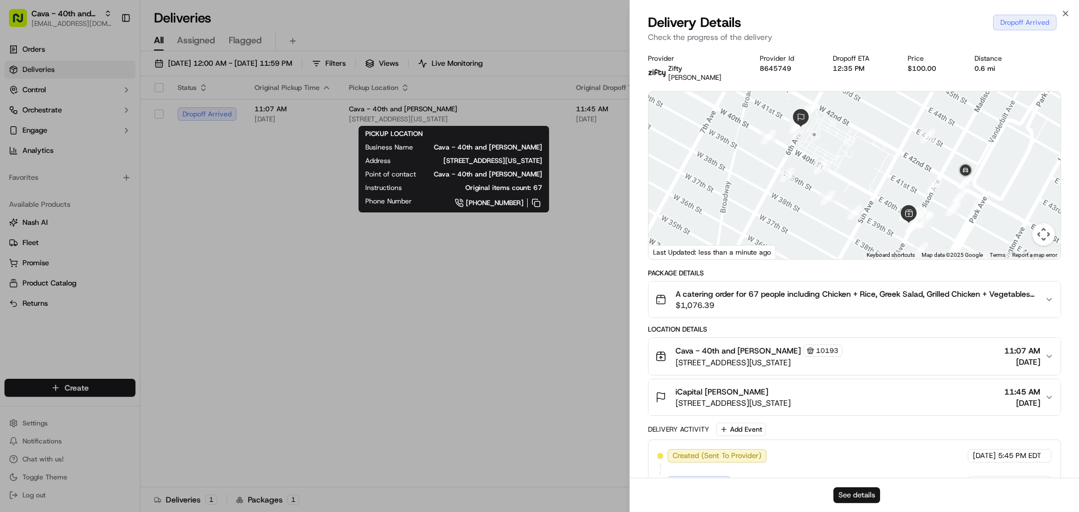
click at [860, 498] on button "See details" at bounding box center [856, 495] width 47 height 16
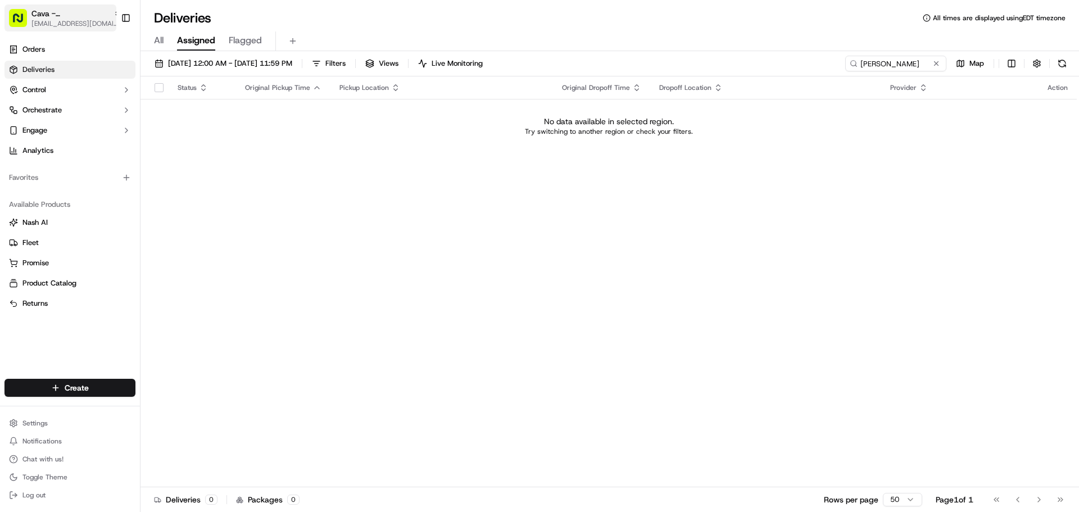
click at [80, 24] on span "[EMAIL_ADDRESS][DOMAIN_NAME]" at bounding box center [76, 23] width 90 height 9
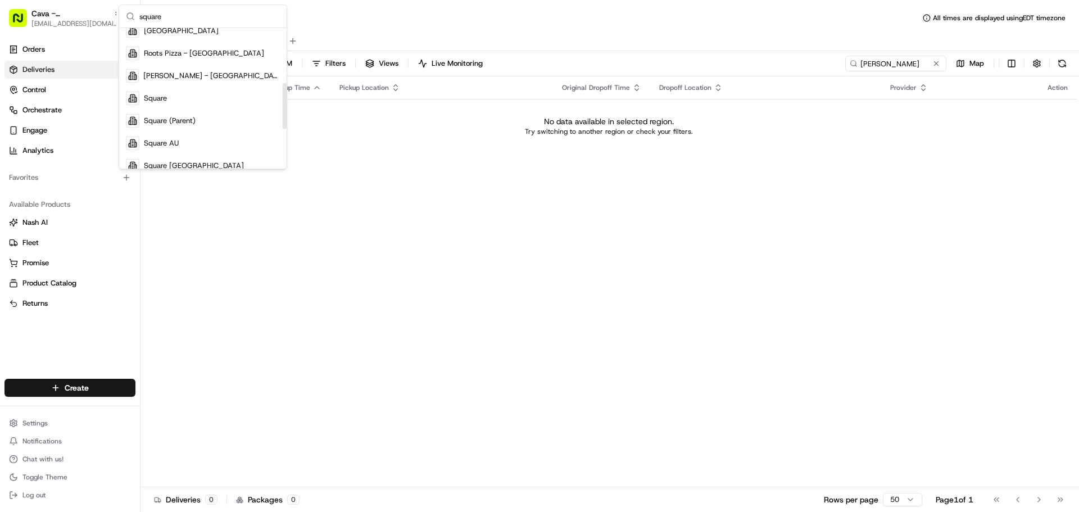
scroll to position [169, 0]
type input "square"
click at [180, 87] on div "Square" at bounding box center [202, 92] width 163 height 22
